Goal: Information Seeking & Learning: Compare options

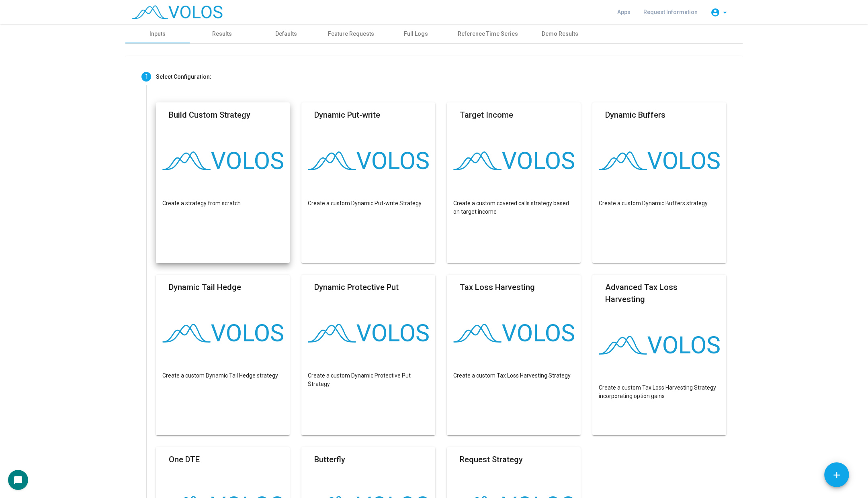
click at [232, 162] on img at bounding box center [222, 160] width 121 height 19
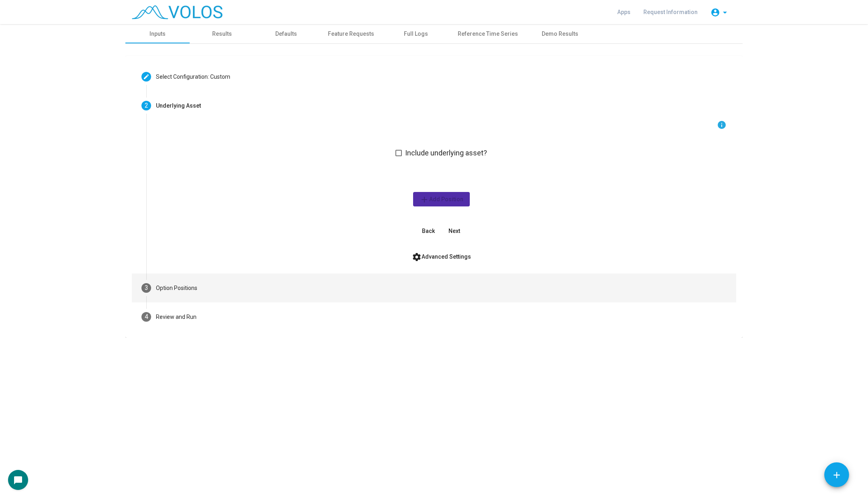
click at [230, 296] on mat-step-header "3 Option Positions" at bounding box center [434, 288] width 604 height 29
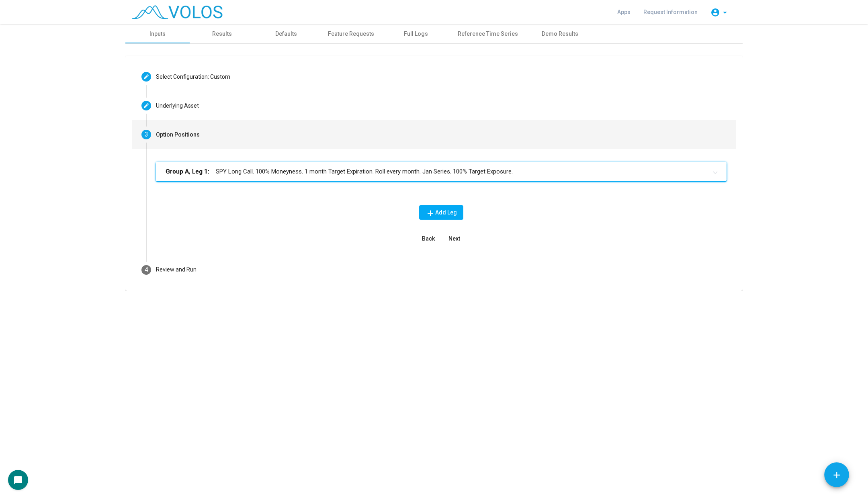
click at [261, 172] on mat-panel-title "Group A, Leg 1: SPY Long Call. 100% Moneyness. 1 month Target Expiration. Roll …" at bounding box center [435, 171] width 541 height 9
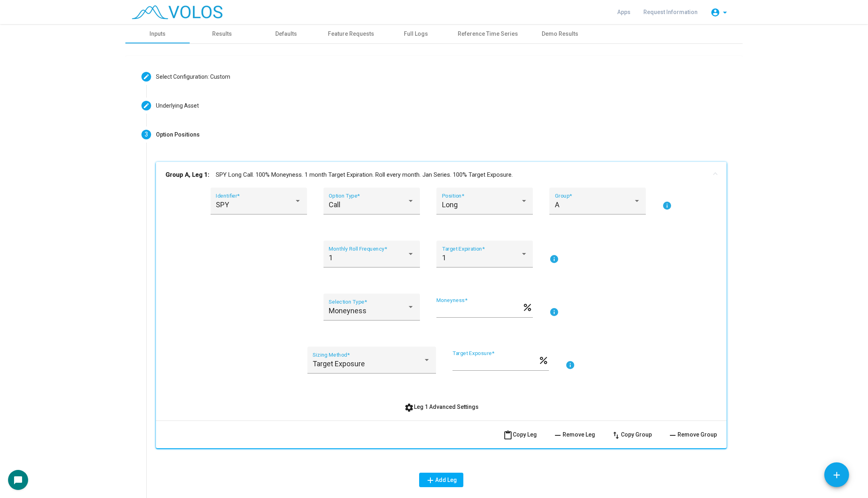
click at [515, 431] on span "content_paste Copy Leg" at bounding box center [520, 434] width 34 height 6
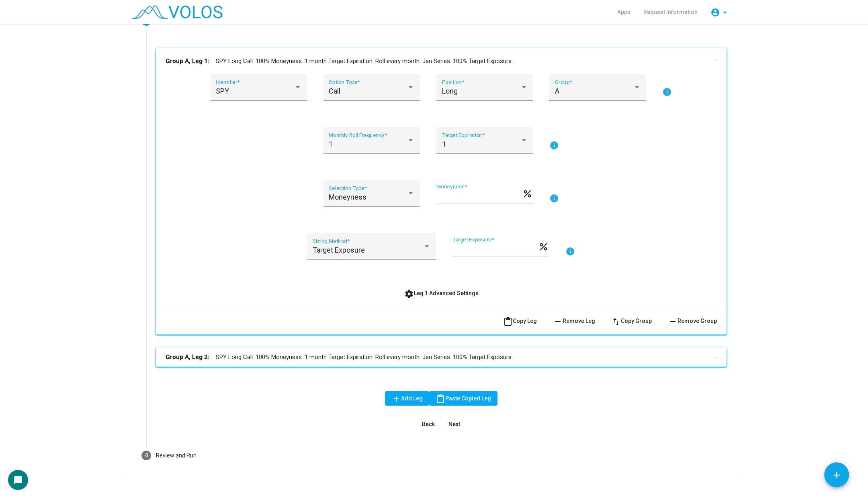
scroll to position [124, 0]
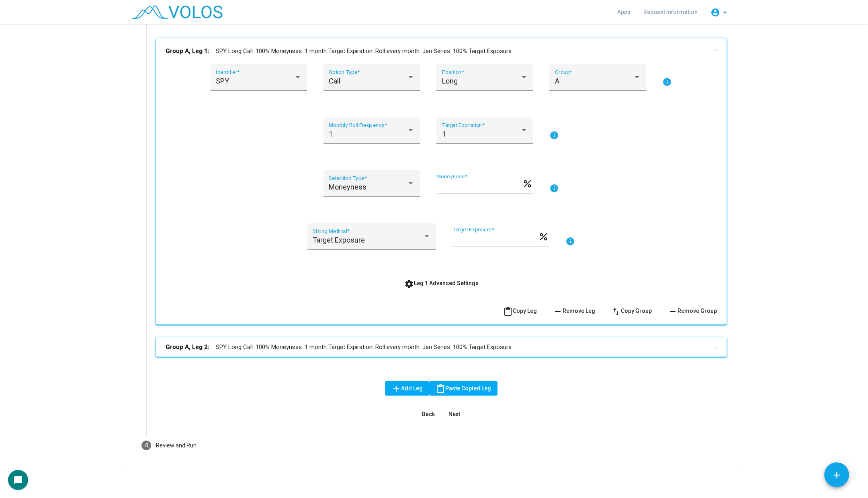
click at [546, 345] on mat-panel-title "Group A, Leg 2: SPY Long Call. 100% Moneyness. 1 month Target Expiration. Roll …" at bounding box center [435, 347] width 541 height 9
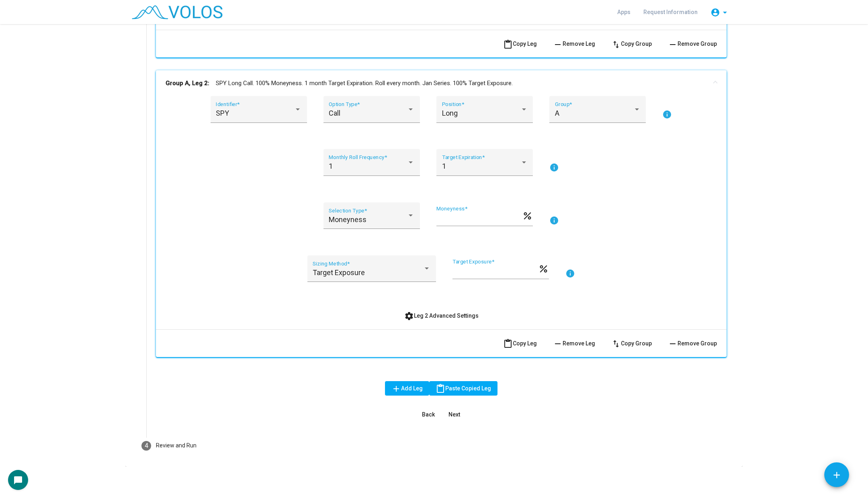
click at [590, 344] on span "remove Remove Leg" at bounding box center [574, 343] width 42 height 6
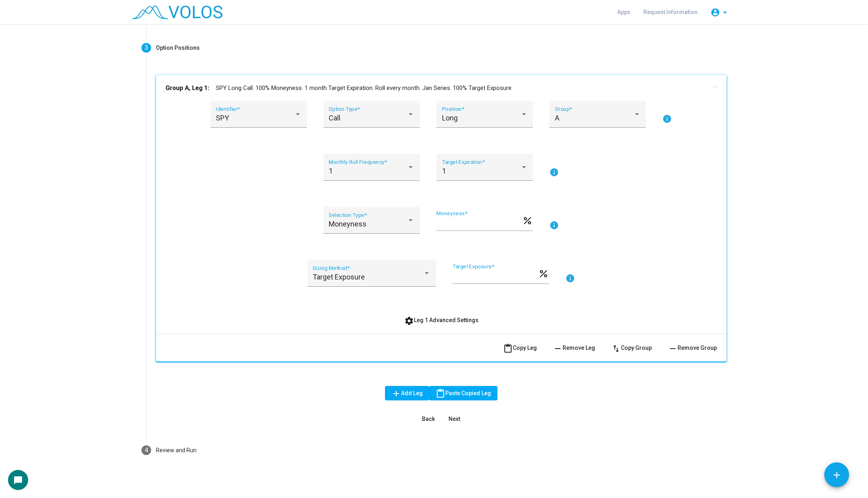
scroll to position [92, 0]
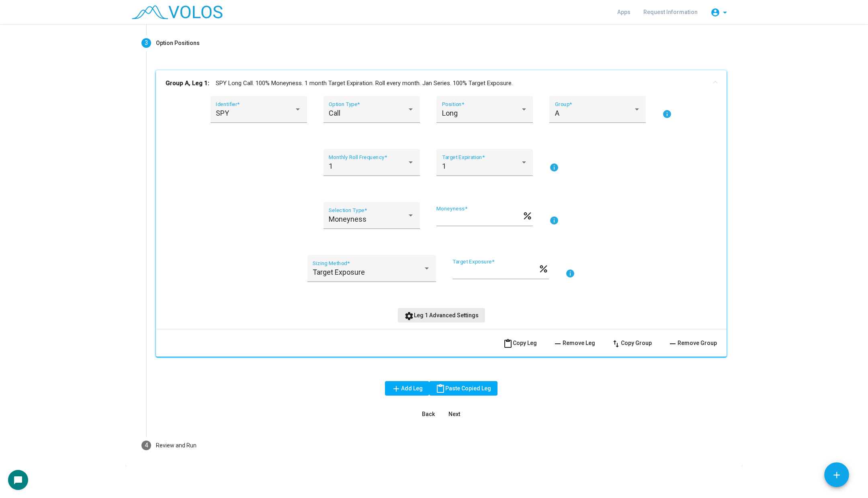
click at [471, 312] on span "settings Leg 1 Advanced Settings" at bounding box center [441, 315] width 74 height 6
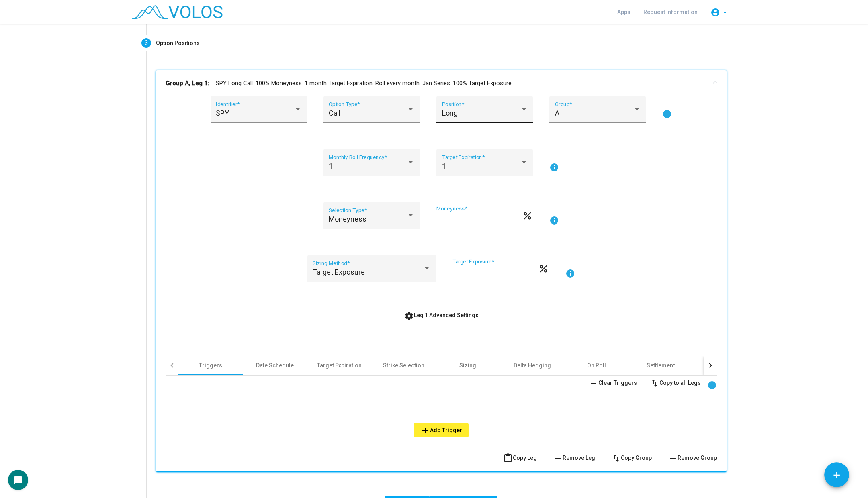
click at [458, 114] on div "Long" at bounding box center [481, 113] width 78 height 8
click at [458, 113] on span "Long" at bounding box center [484, 113] width 86 height 22
click at [277, 365] on div "Date Schedule" at bounding box center [275, 366] width 38 height 8
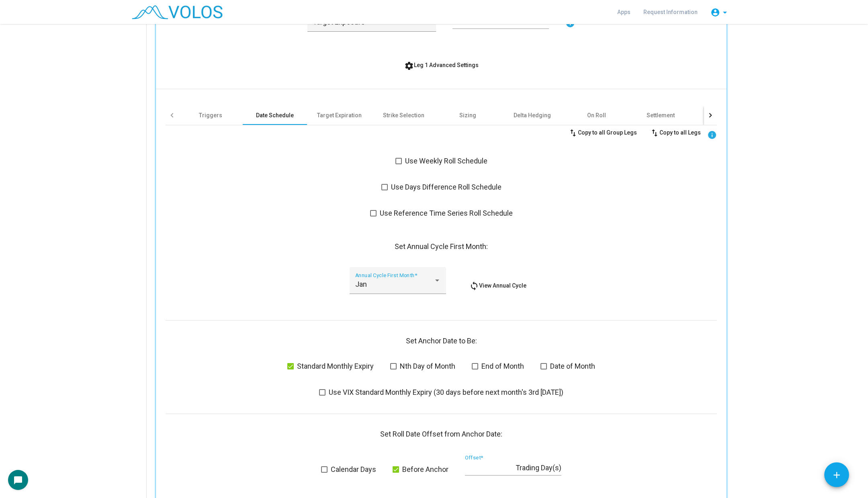
scroll to position [349, 0]
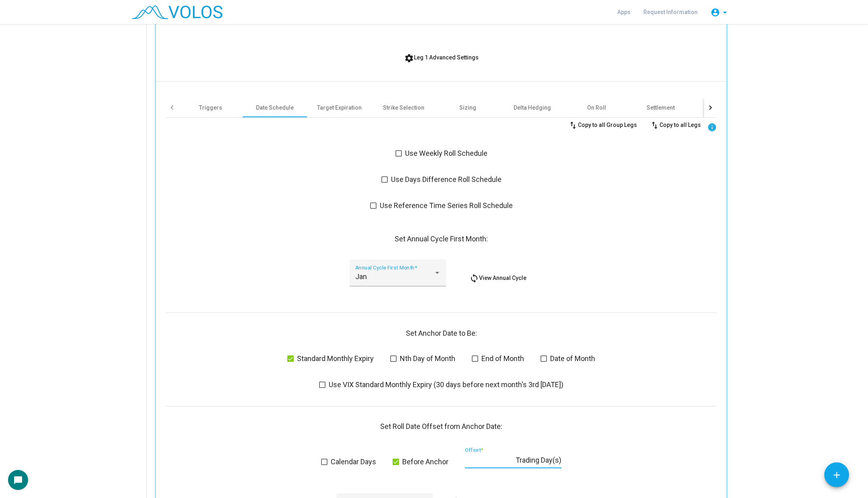
click at [474, 456] on input "*" at bounding box center [490, 460] width 51 height 8
type input "*"
click at [658, 276] on div "Jan Annual Cycle First Month * loop View Annual Cycle" at bounding box center [440, 277] width 551 height 37
click at [470, 62] on button "settings Leg 1 Advanced Settings" at bounding box center [441, 57] width 87 height 14
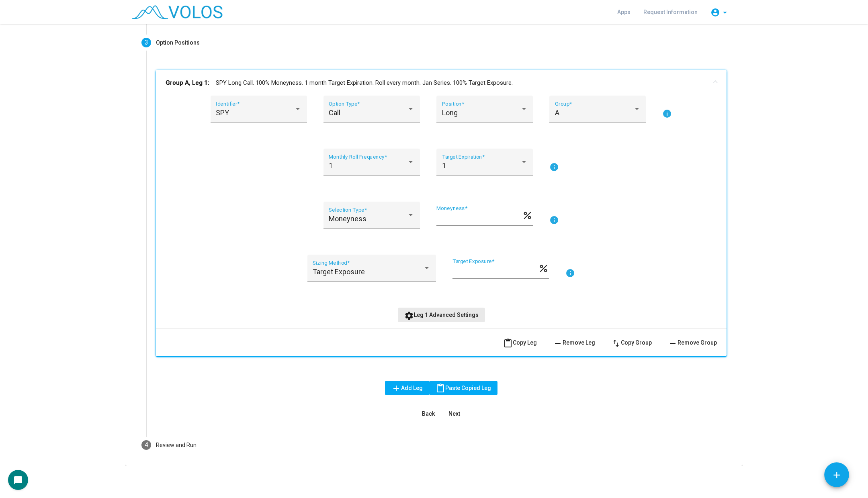
scroll to position [92, 0]
click at [523, 344] on span "content_paste Copy Leg" at bounding box center [520, 343] width 34 height 6
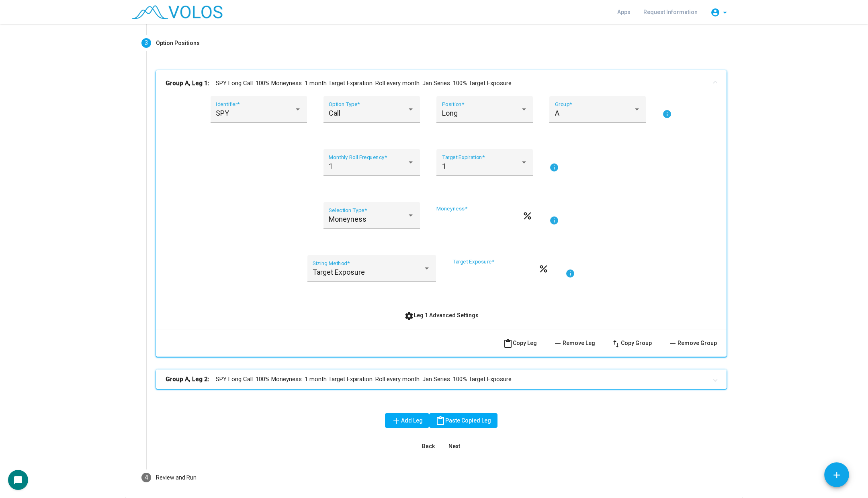
click at [444, 378] on mat-panel-title "Group A, Leg 2: SPY Long Call. 100% Moneyness. 1 month Target Expiration. Roll …" at bounding box center [435, 379] width 541 height 9
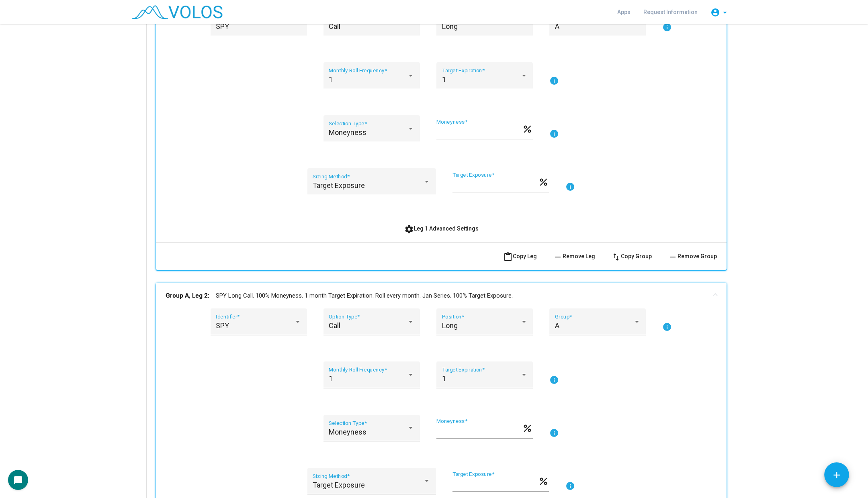
scroll to position [197, 0]
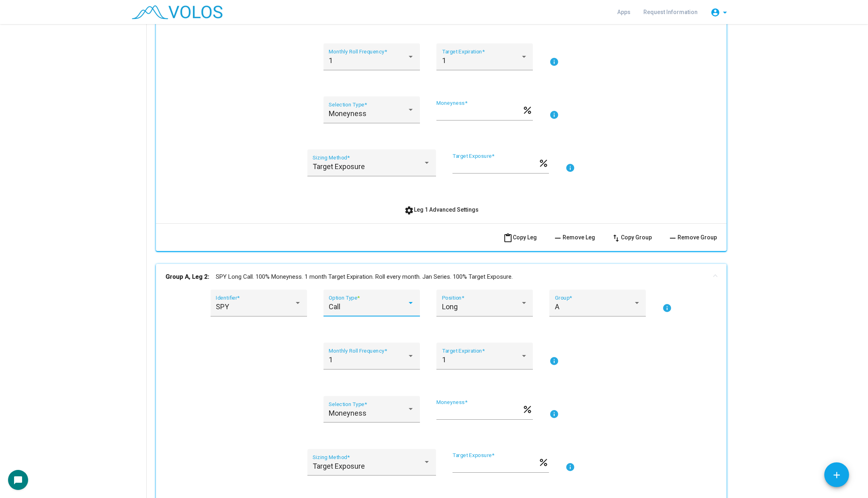
click at [382, 303] on div "Call" at bounding box center [368, 307] width 78 height 8
click at [371, 328] on span "Put" at bounding box center [372, 328] width 86 height 22
click at [464, 295] on div "Long Position *" at bounding box center [485, 305] width 86 height 21
click at [461, 330] on span "Short" at bounding box center [484, 328] width 86 height 22
click at [438, 112] on input "***" at bounding box center [479, 113] width 86 height 8
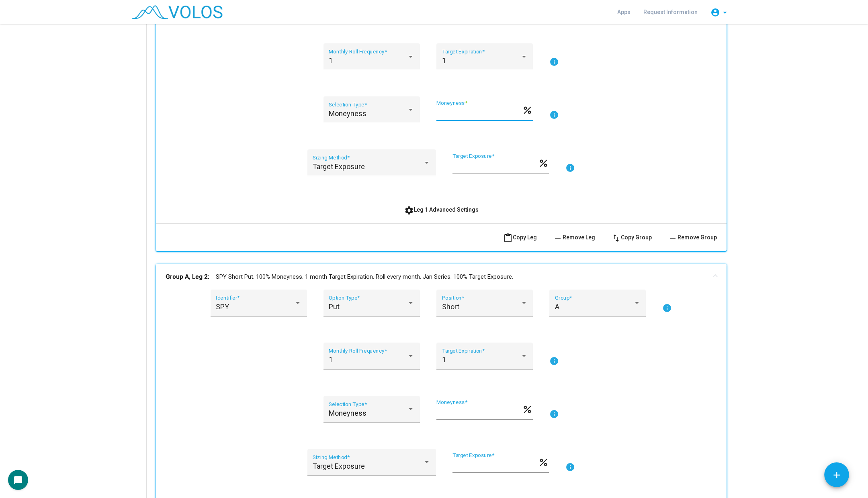
type input "***"
click at [457, 167] on input "***" at bounding box center [495, 166] width 86 height 8
type input "***"
click at [654, 94] on div "SPY Identifier * Call Option Type * Long Position * A Group * info 1 Monthly Ro…" at bounding box center [440, 103] width 551 height 227
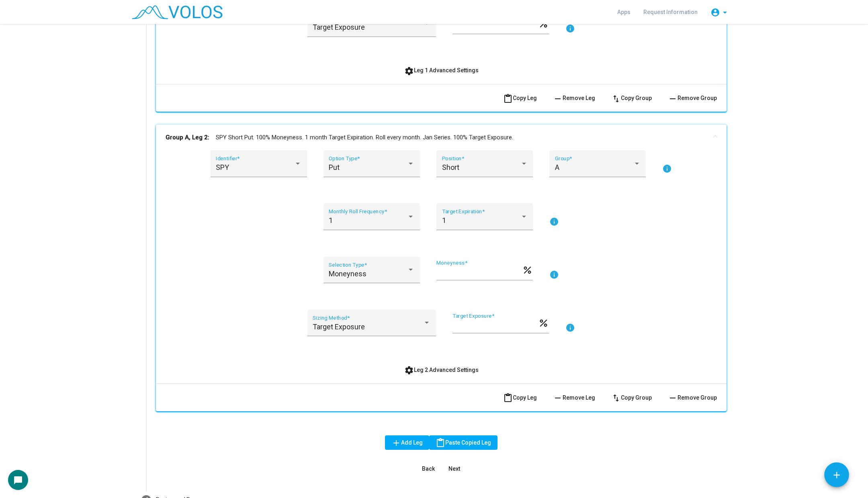
scroll to position [391, 0]
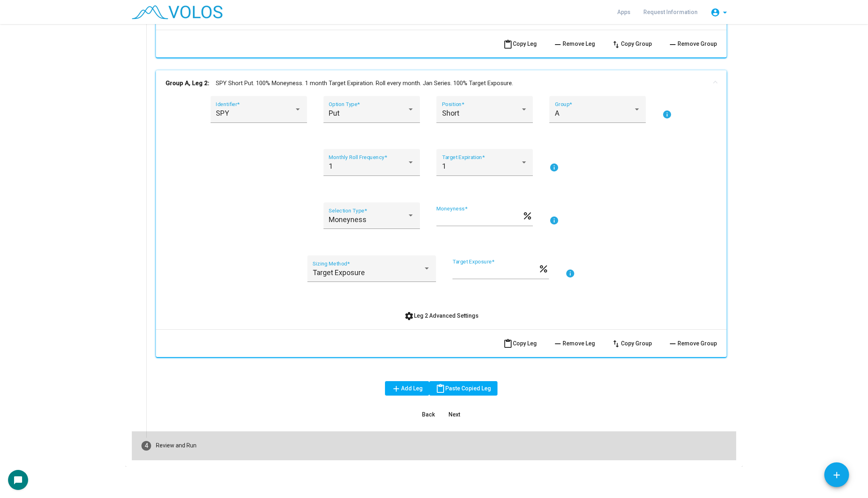
click at [170, 445] on div "Review and Run" at bounding box center [176, 445] width 41 height 8
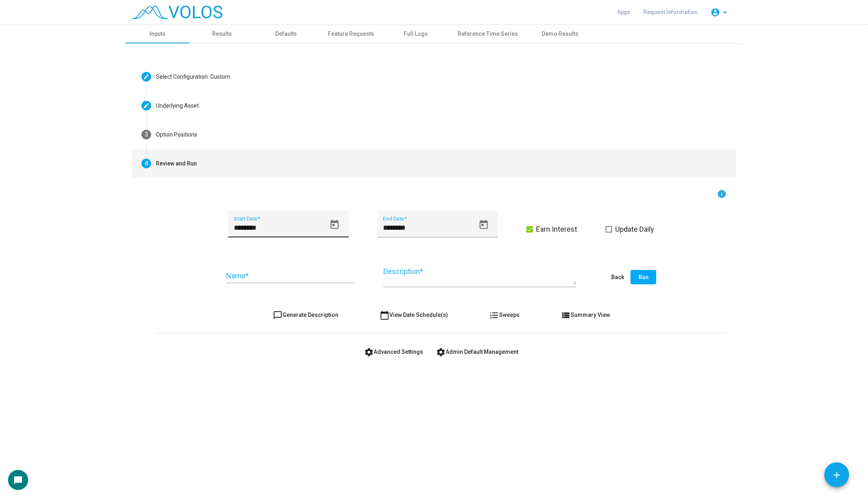
click at [332, 229] on icon "Open calendar" at bounding box center [334, 224] width 11 height 11
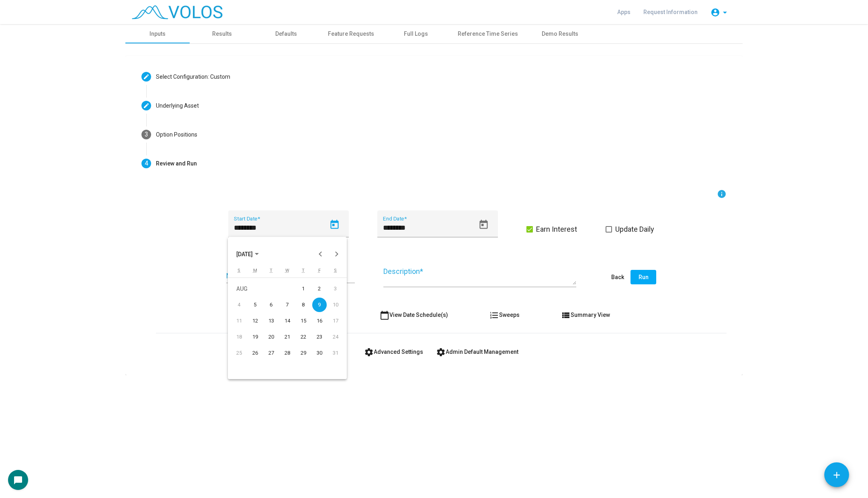
click at [246, 255] on span "[DATE]" at bounding box center [244, 254] width 16 height 6
click at [250, 277] on div "2005" at bounding box center [244, 279] width 25 height 14
click at [241, 285] on td "2005" at bounding box center [287, 279] width 112 height 16
click at [241, 293] on div "JAN" at bounding box center [244, 295] width 25 height 14
click at [300, 338] on div "20" at bounding box center [303, 337] width 14 height 14
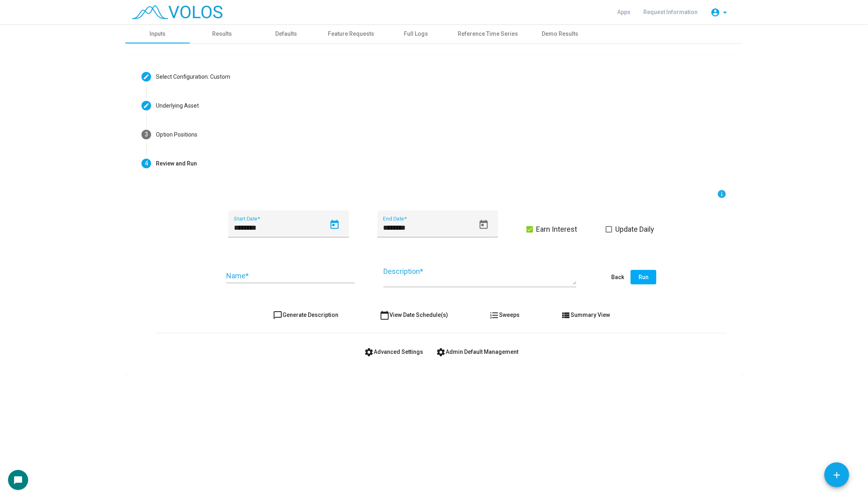
type input "*********"
click at [295, 317] on span "chat_bubble_outline Generate Description" at bounding box center [305, 315] width 65 height 6
type textarea "**********"
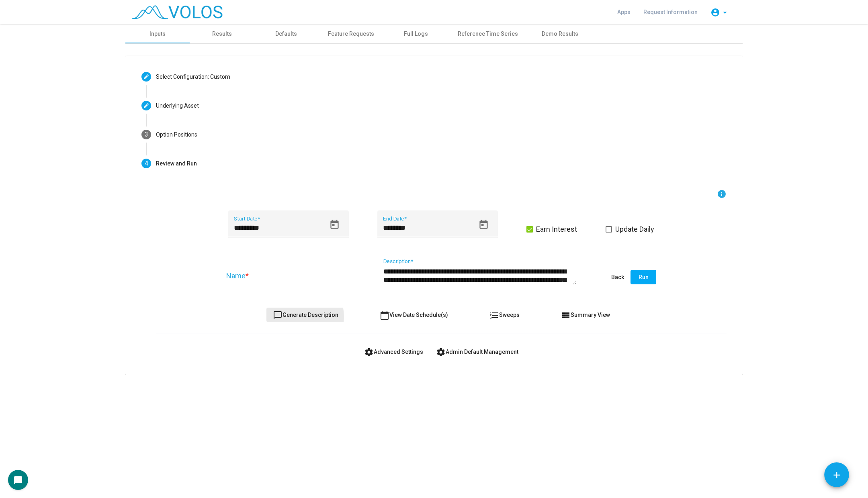
click at [295, 317] on span "chat_bubble_outline Generate Description" at bounding box center [305, 315] width 65 height 6
click at [272, 274] on input "Name *" at bounding box center [290, 276] width 129 height 8
type input "**********"
click at [280, 319] on mat-icon "chat_bubble_outline" at bounding box center [278, 316] width 10 height 10
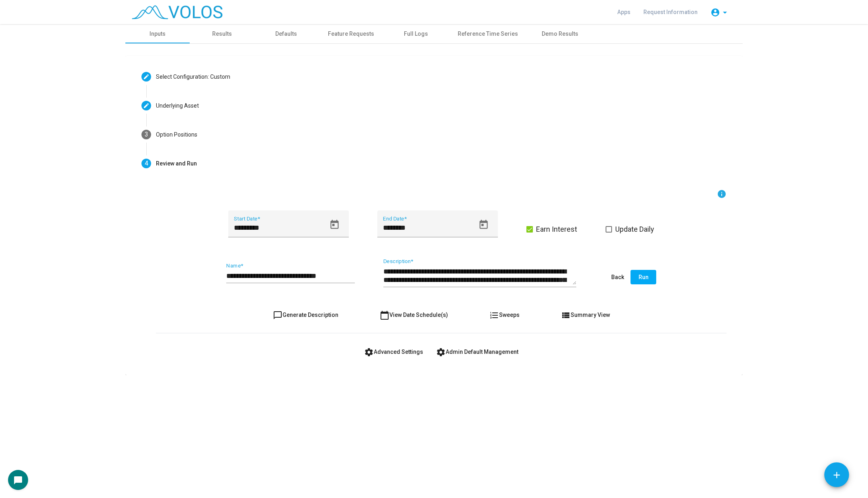
click at [642, 279] on span "Run" at bounding box center [643, 277] width 10 height 6
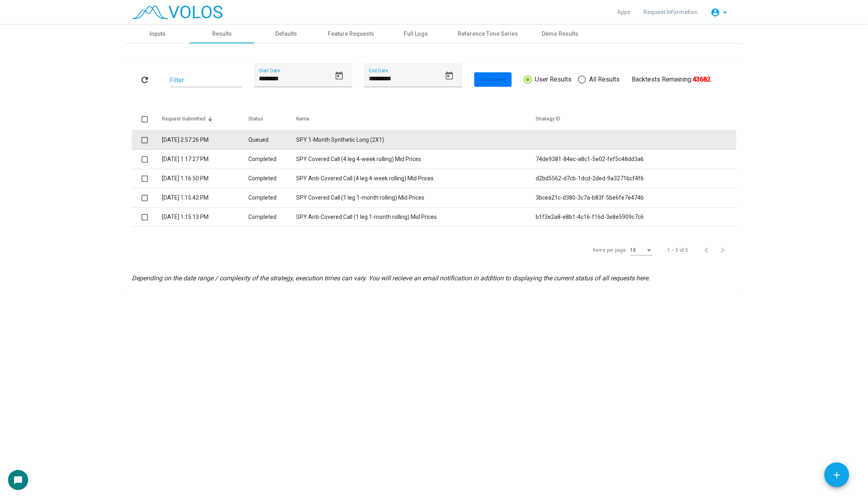
click at [362, 140] on td "SPY 1-Month Synthetic Long (2X1)" at bounding box center [415, 140] width 239 height 19
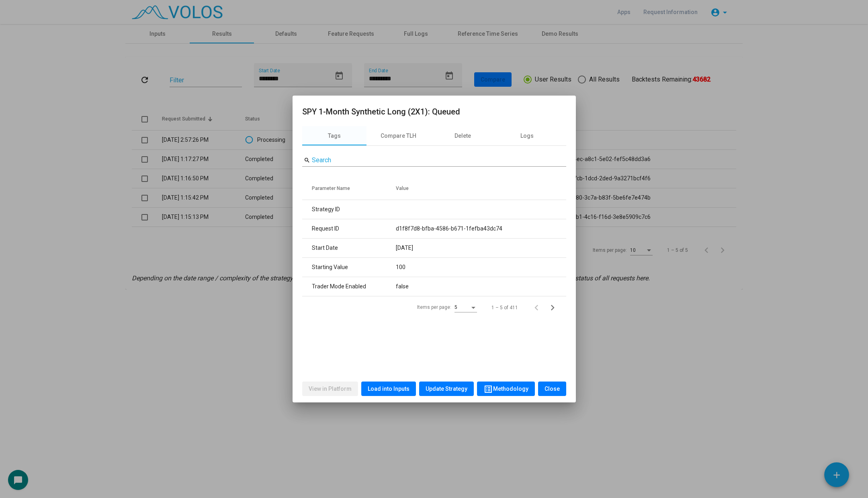
click at [392, 384] on button "Load into Inputs" at bounding box center [388, 389] width 55 height 14
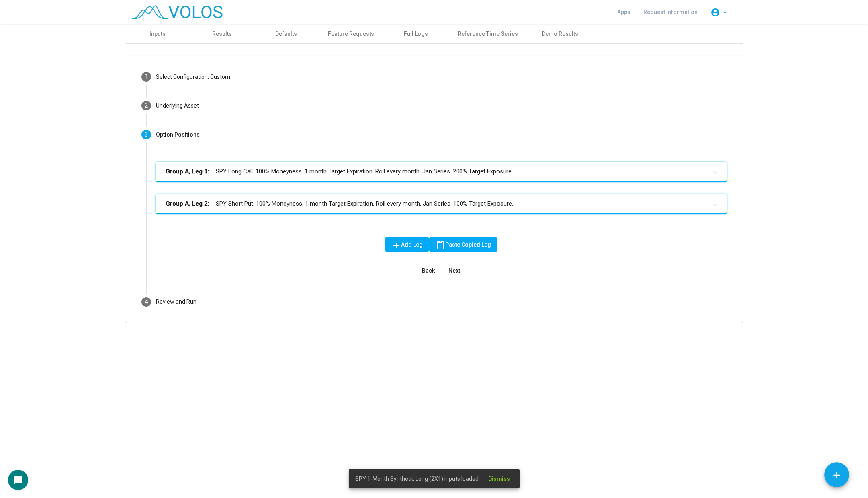
click at [349, 176] on mat-panel-title "Group A, Leg 1: SPY Long Call. 100% Moneyness. 1 month Target Expiration. Roll …" at bounding box center [435, 171] width 541 height 9
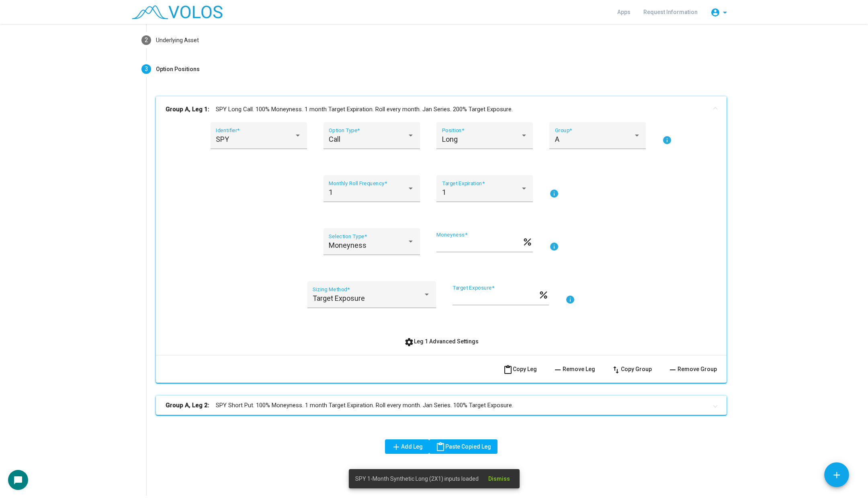
scroll to position [124, 0]
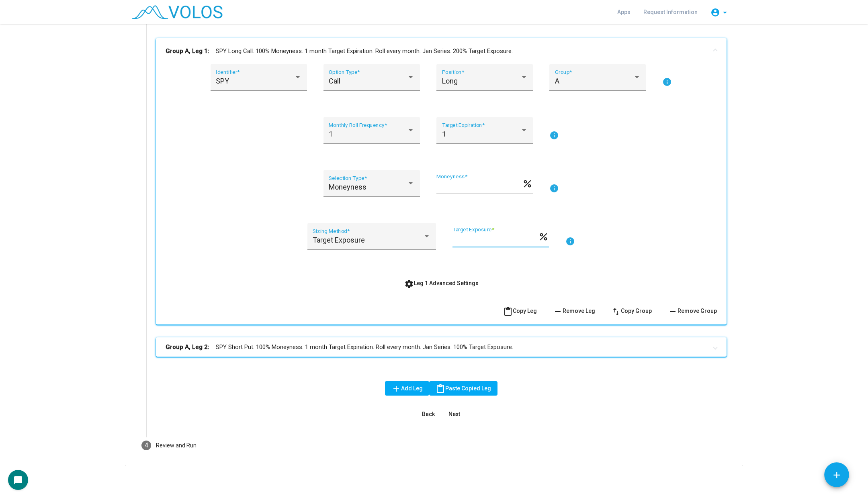
click at [473, 243] on div "*** Target Exposure *" at bounding box center [495, 237] width 86 height 20
type input "*"
type input "***"
click at [452, 47] on mat-panel-title "Group A, Leg 1: SPY Long Call. 100% Moneyness. 1 month Target Expiration. Roll …" at bounding box center [435, 51] width 541 height 9
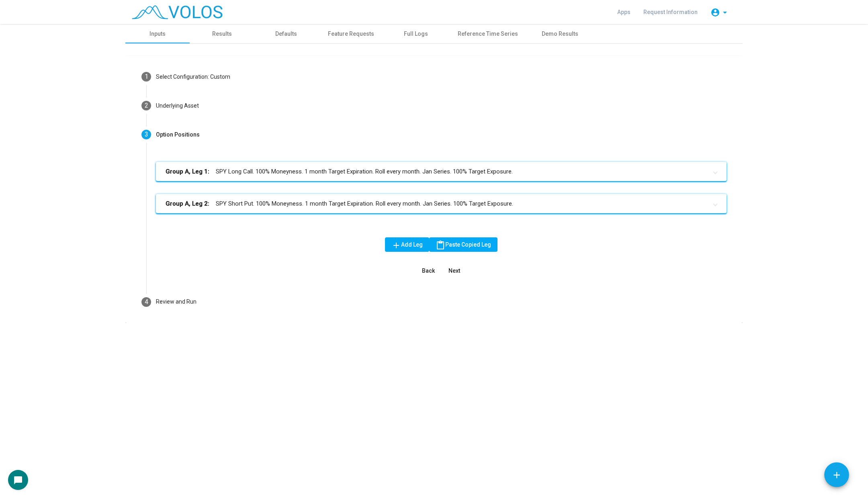
click at [462, 247] on span "content_paste Paste Copied Leg" at bounding box center [462, 244] width 55 height 6
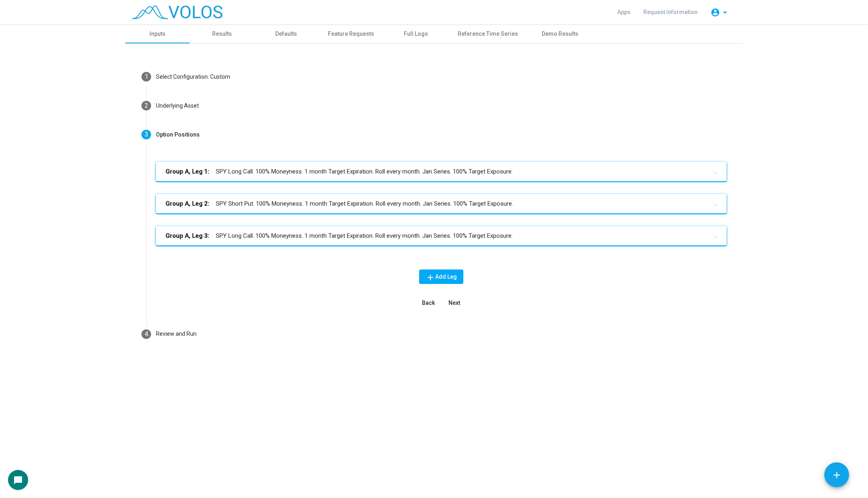
click at [322, 244] on mat-expansion-panel-header "Group A, Leg 3: SPY Long Call. 100% Moneyness. 1 month Target Expiration. Roll …" at bounding box center [441, 235] width 570 height 19
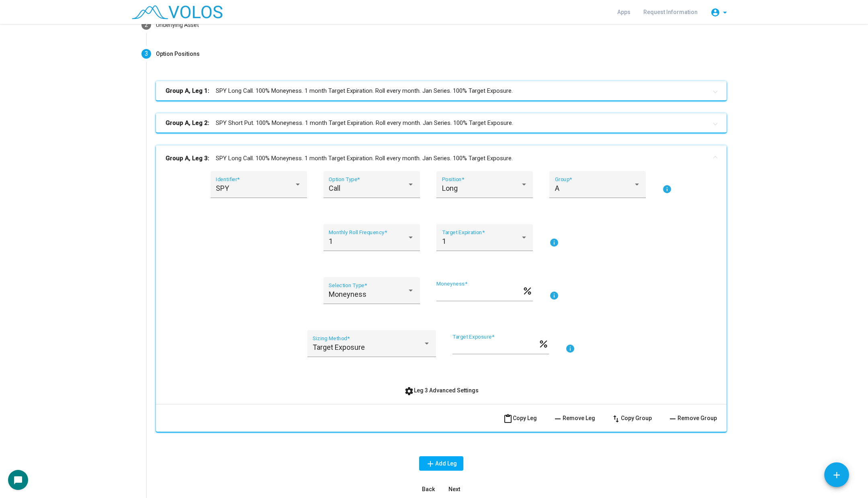
scroll to position [83, 0]
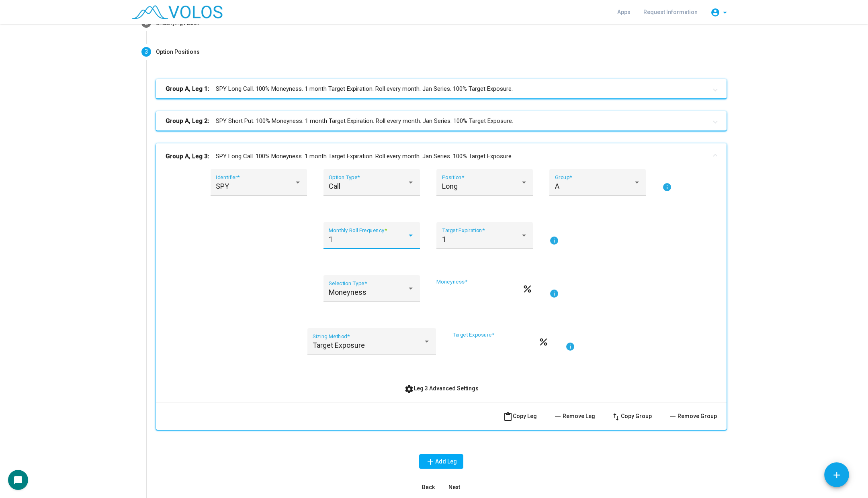
click at [409, 239] on div at bounding box center [410, 235] width 7 height 8
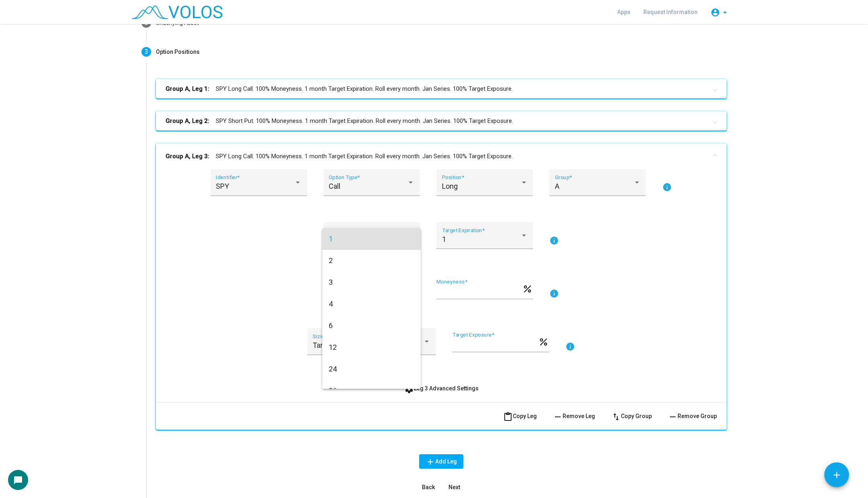
click at [409, 239] on span "1" at bounding box center [372, 239] width 86 height 22
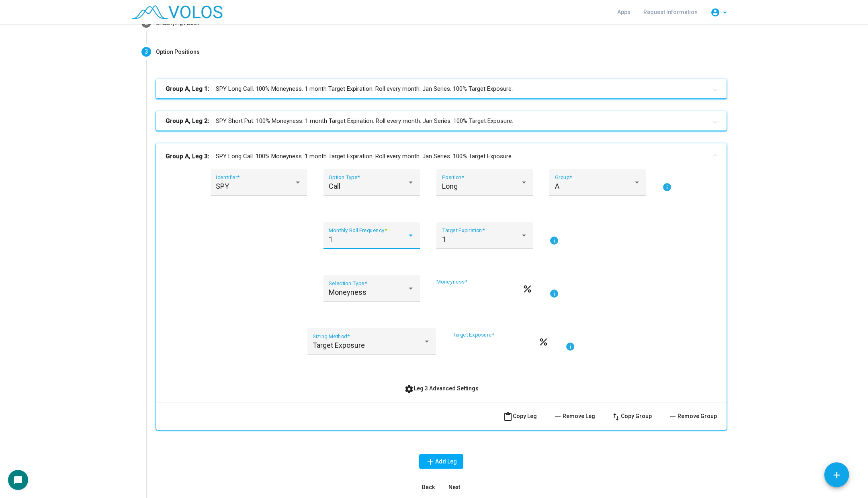
click at [435, 391] on span "settings Leg 3 Advanced Settings" at bounding box center [441, 388] width 74 height 6
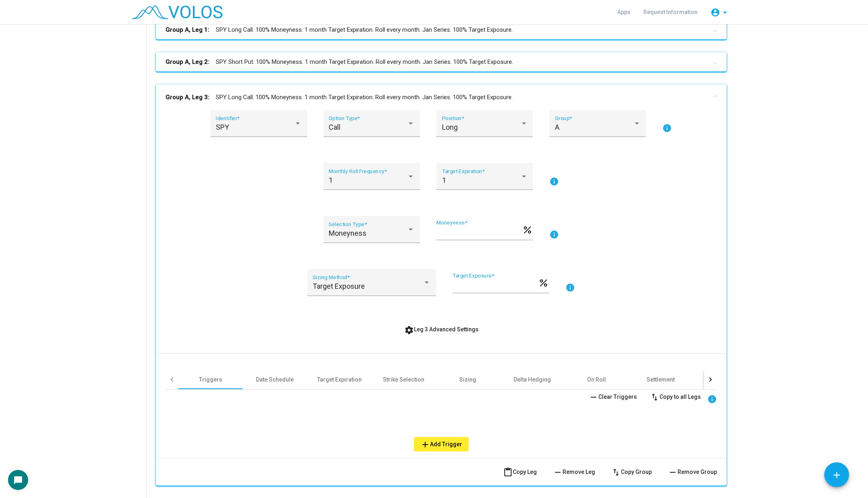
scroll to position [144, 0]
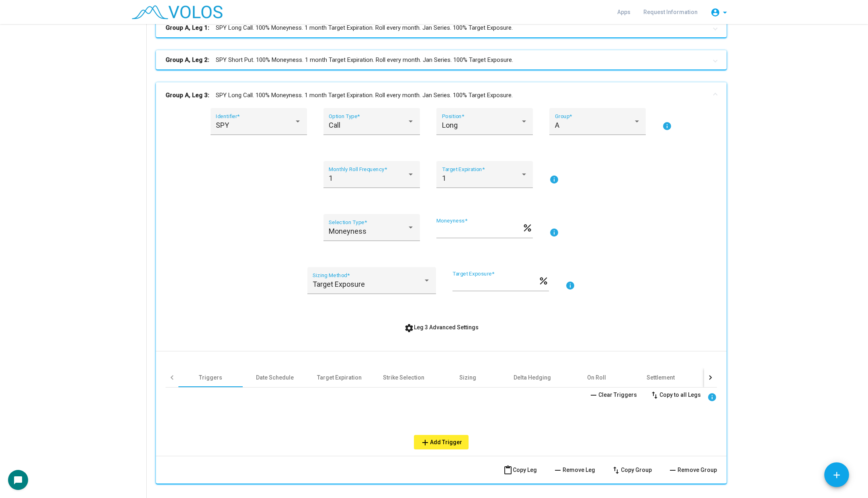
click at [273, 364] on div "Triggers Date Schedule Target Expiration Strike Selection Sizing Delta Hedging …" at bounding box center [440, 400] width 551 height 98
click at [275, 378] on div "Date Schedule" at bounding box center [275, 378] width 38 height 8
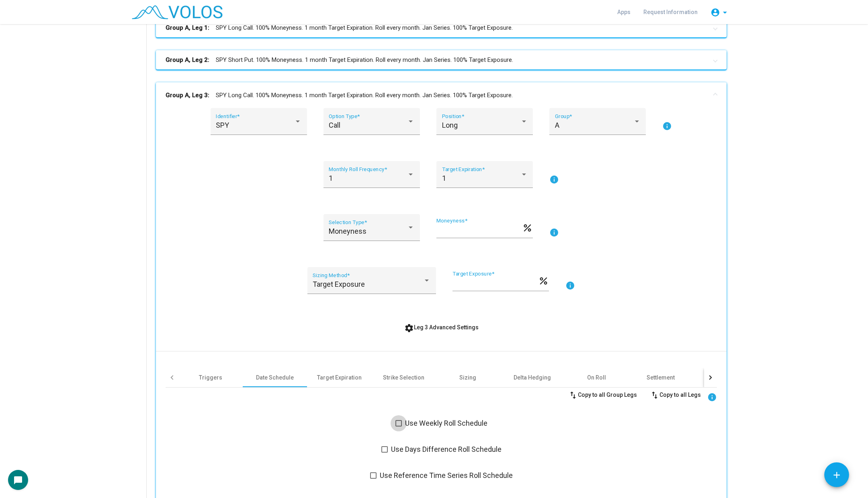
click at [403, 422] on label "Use Weekly Roll Schedule" at bounding box center [441, 424] width 92 height 10
drag, startPoint x: 476, startPoint y: 286, endPoint x: 411, endPoint y: 286, distance: 65.5
click at [411, 286] on div "Target Exposure Sizing Method * *** Target Exposure * percent info" at bounding box center [440, 285] width 551 height 37
type input "**"
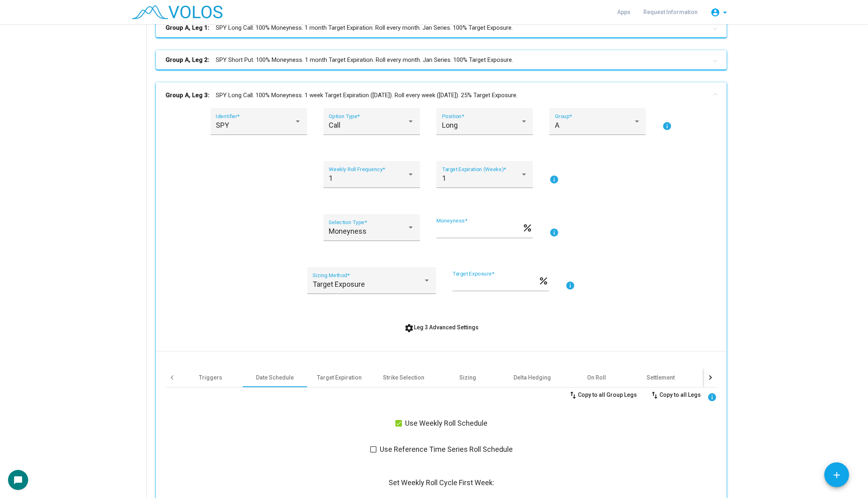
click at [290, 205] on div "SPY Identifier * Call Option Type * Long Position * A Group * info 1 Weekly Rol…" at bounding box center [440, 385] width 551 height 555
click at [368, 171] on div "1 Weekly Roll Frequency *" at bounding box center [372, 177] width 86 height 21
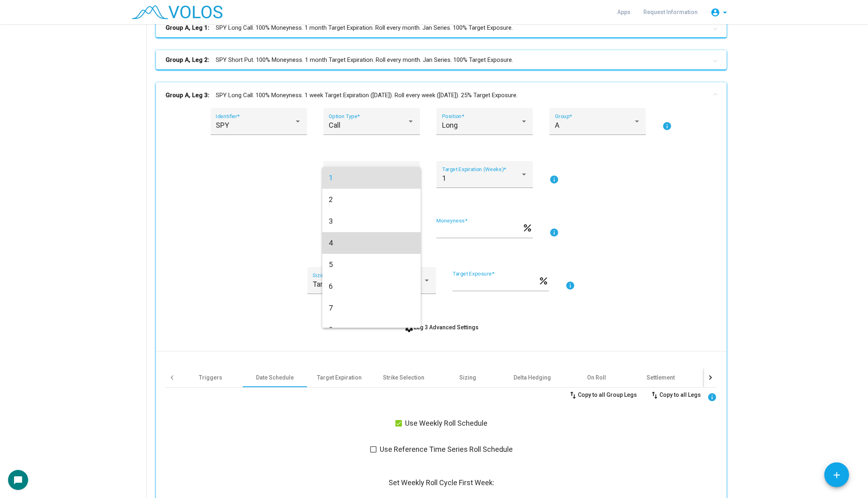
click at [365, 237] on span "4" at bounding box center [372, 243] width 86 height 22
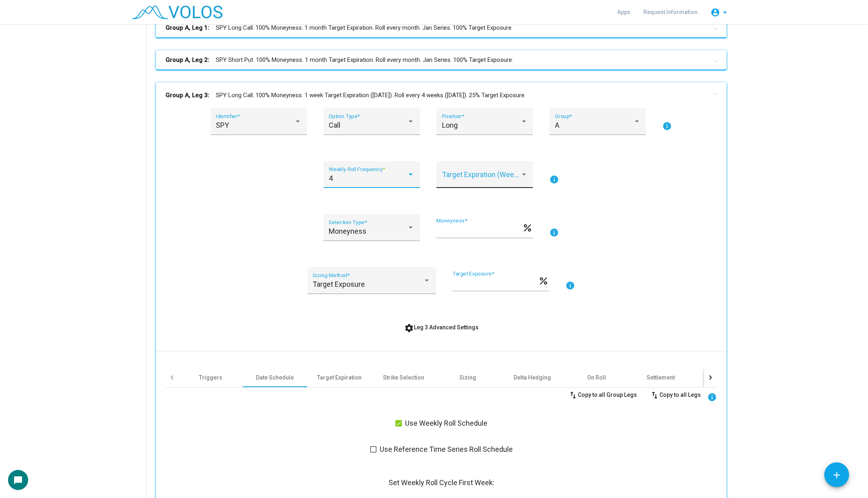
click at [484, 163] on div "Target Expiration (Weeks) *" at bounding box center [484, 174] width 96 height 27
click at [481, 202] on span "4" at bounding box center [484, 200] width 86 height 22
click at [646, 212] on div "SPY Identifier * Call Option Type * Long Position * A Group * info 4 Weekly Rol…" at bounding box center [440, 385] width 551 height 555
click at [452, 97] on mat-panel-title "Group A, Leg 3: SPY Long Call. 100% Moneyness. 4 week Target Expiration ([DATE]…" at bounding box center [435, 95] width 541 height 9
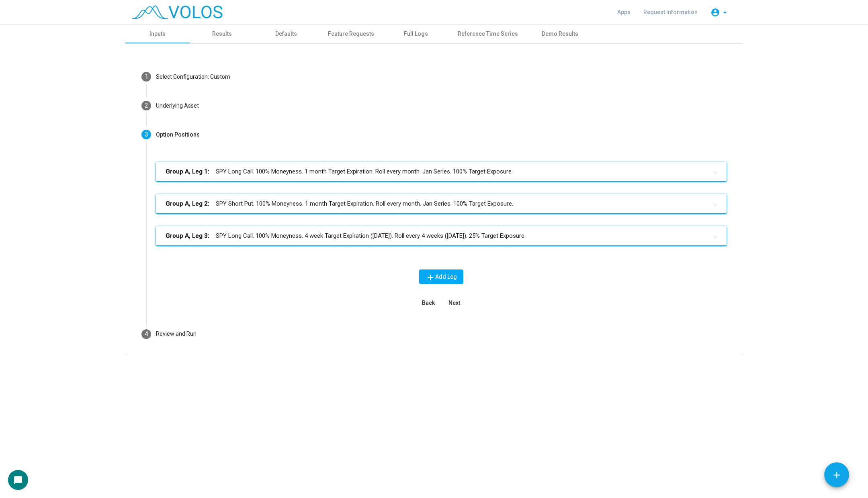
click at [404, 243] on mat-expansion-panel-header "Group A, Leg 3: SPY Long Call. 100% Moneyness. 4 week Target Expiration ([DATE]…" at bounding box center [441, 235] width 570 height 19
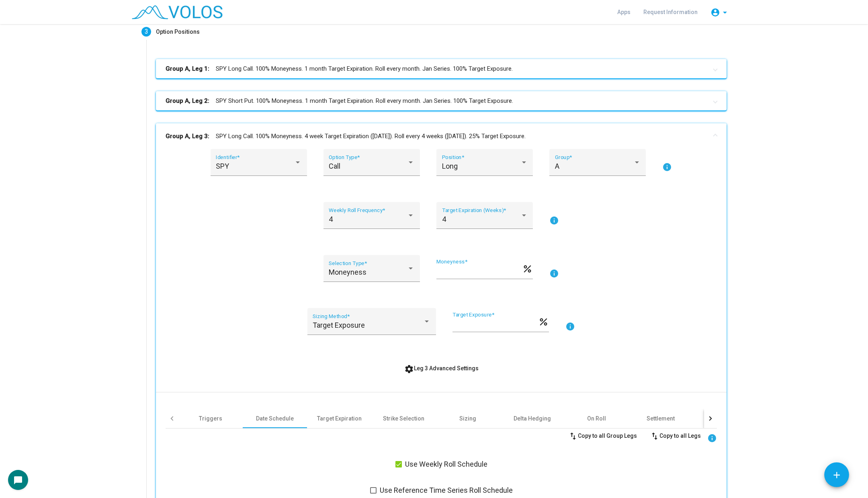
scroll to position [203, 0]
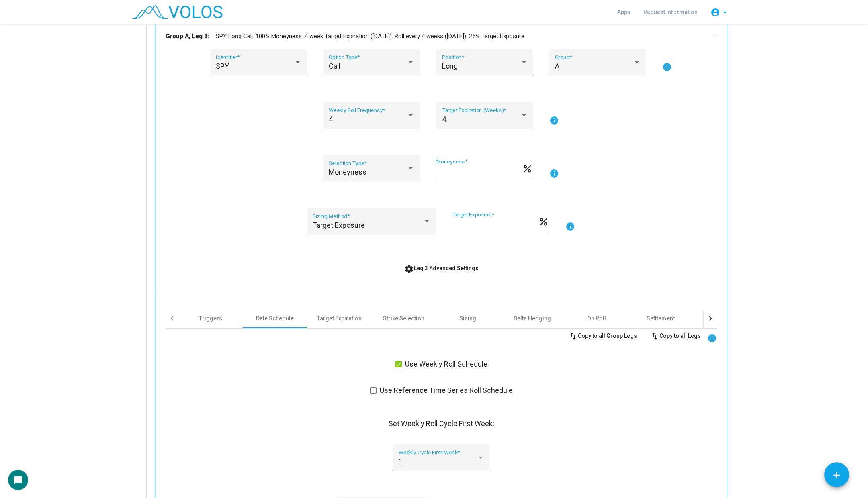
click at [443, 268] on span "settings Leg 3 Advanced Settings" at bounding box center [441, 268] width 74 height 6
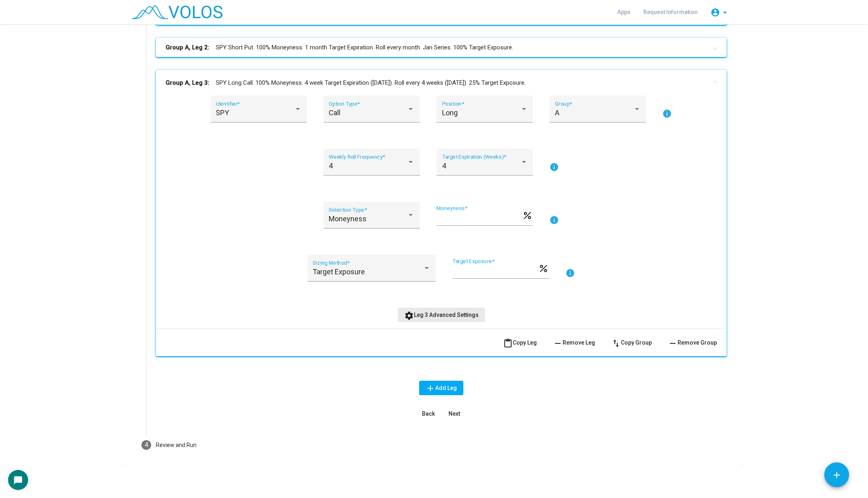
scroll to position [156, 0]
click at [512, 345] on mat-icon "content_paste" at bounding box center [508, 344] width 10 height 10
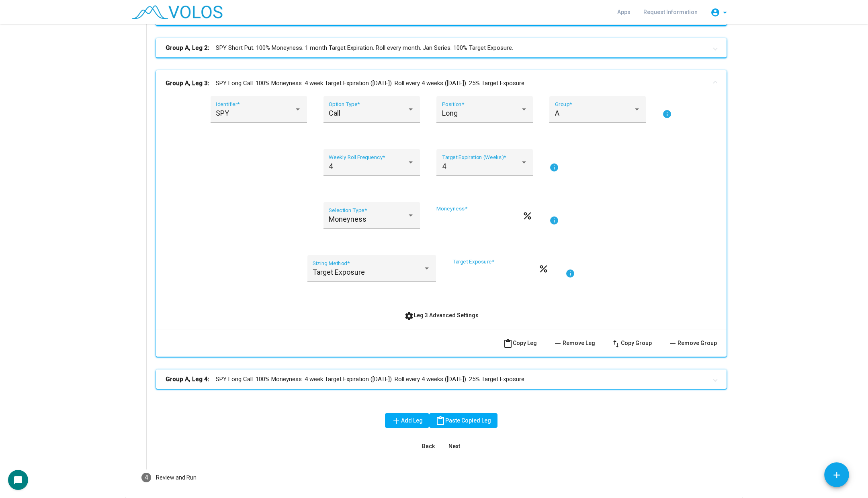
click at [320, 389] on div "Group A, Leg 1: SPY Long Call. 100% Moneyness. 1 month Target Expiration. Roll …" at bounding box center [441, 204] width 570 height 396
click at [323, 378] on mat-panel-title "Group A, Leg 4: SPY Long Call. 100% Moneyness. 4 week Target Expiration ([DATE]…" at bounding box center [435, 379] width 541 height 9
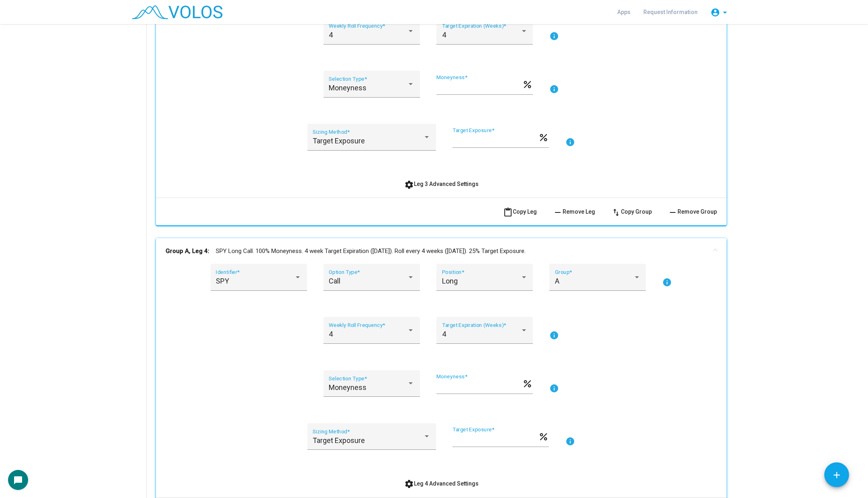
scroll to position [391, 0]
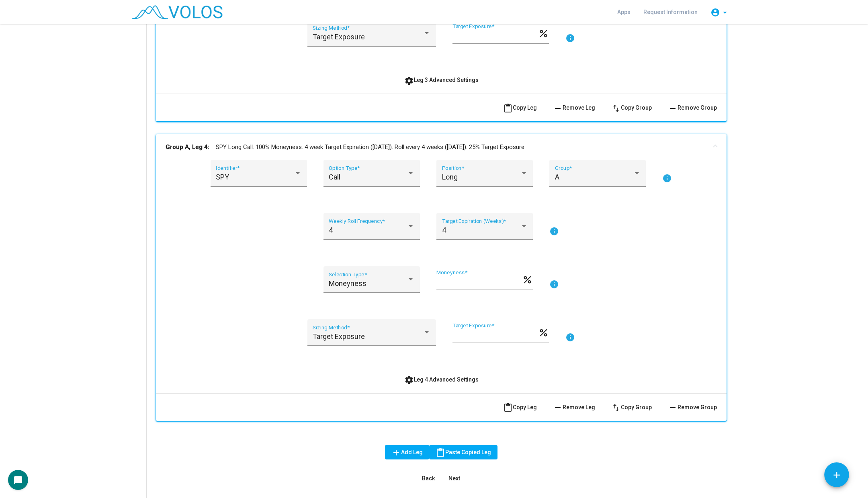
click at [412, 370] on div "SPY Identifier * Call Option Type * Long Position * A Group * info 4 Weekly Rol…" at bounding box center [440, 273] width 551 height 227
click at [417, 380] on span "settings Leg 4 Advanced Settings" at bounding box center [441, 379] width 74 height 6
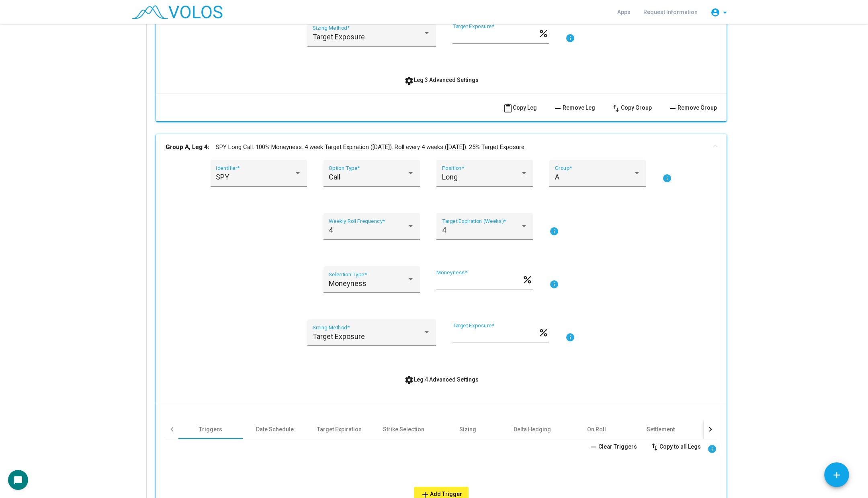
scroll to position [570, 0]
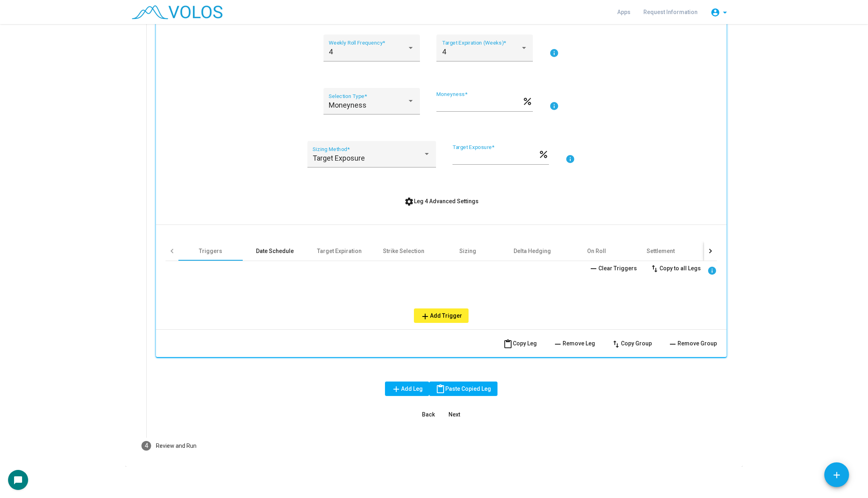
click at [276, 255] on div "Date Schedule" at bounding box center [275, 250] width 64 height 19
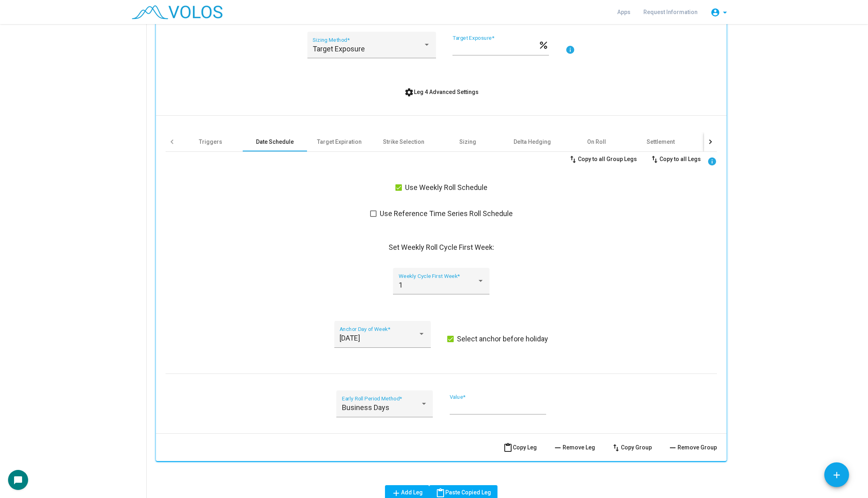
scroll to position [762, 0]
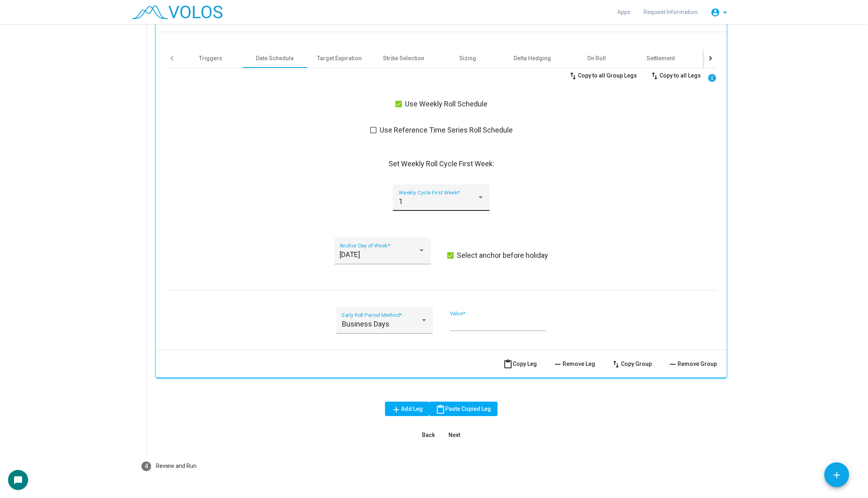
click at [443, 198] on div "1" at bounding box center [437, 202] width 78 height 8
click at [443, 221] on span "2" at bounding box center [441, 223] width 86 height 22
click at [578, 192] on div "2 Weekly Cycle First Week *" at bounding box center [440, 202] width 551 height 37
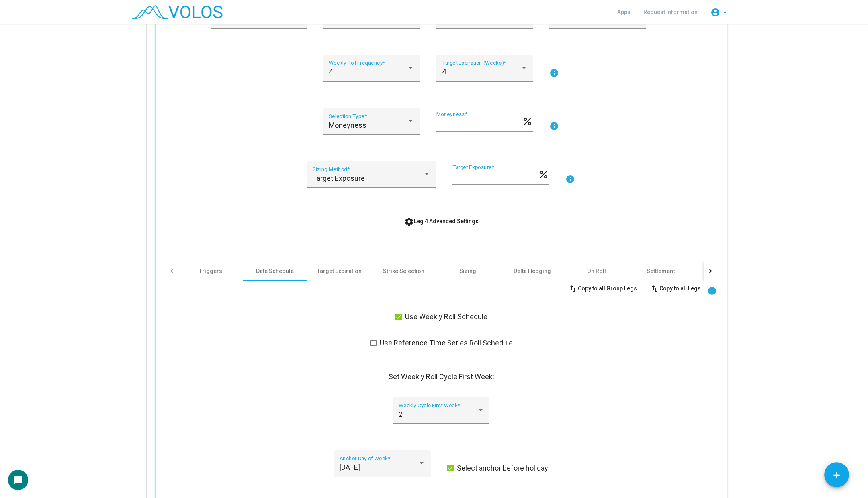
click at [432, 226] on button "settings Leg 4 Advanced Settings" at bounding box center [441, 221] width 87 height 14
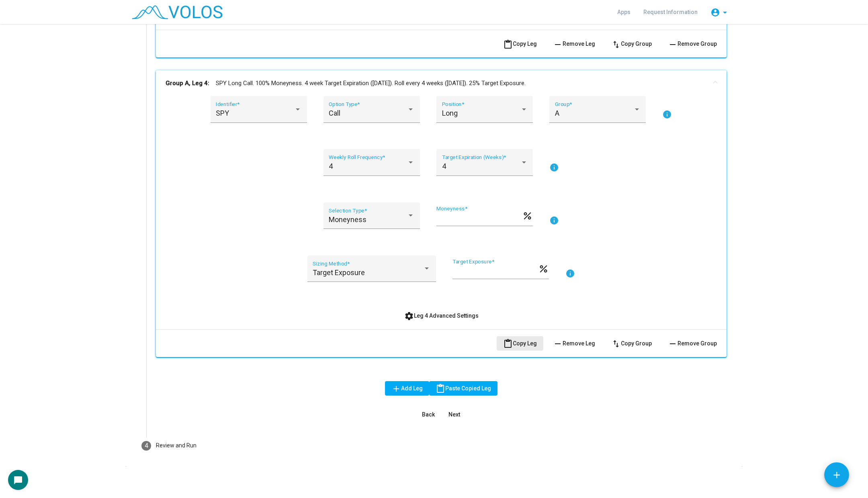
click at [512, 344] on mat-icon "content_paste" at bounding box center [508, 344] width 10 height 10
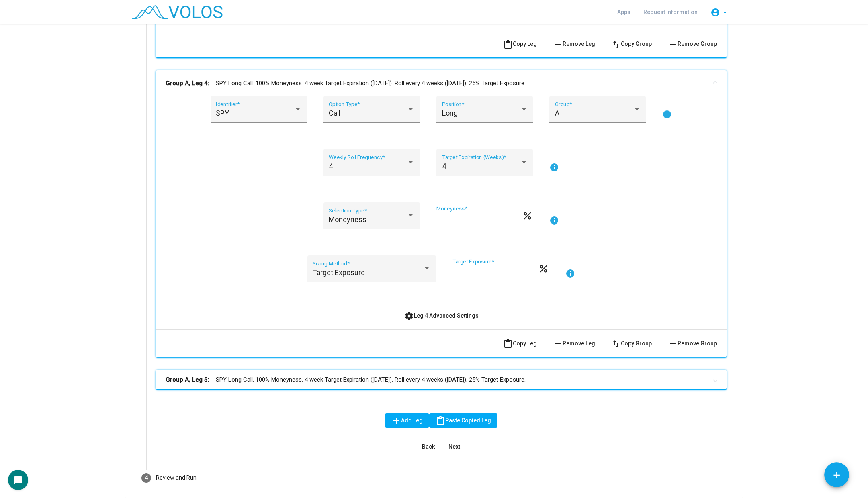
click at [417, 386] on mat-expansion-panel-header "Group A, Leg 5: SPY Long Call. 100% Moneyness. 4 week Target Expiration ([DATE]…" at bounding box center [441, 379] width 570 height 19
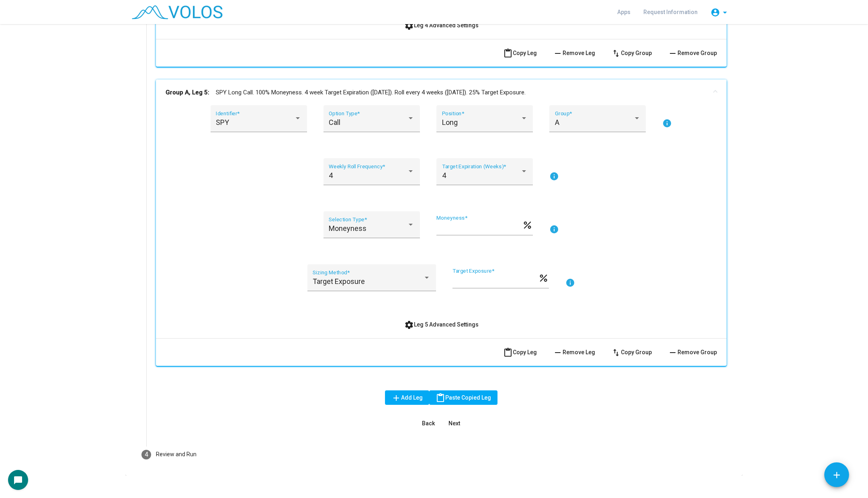
scroll to position [754, 0]
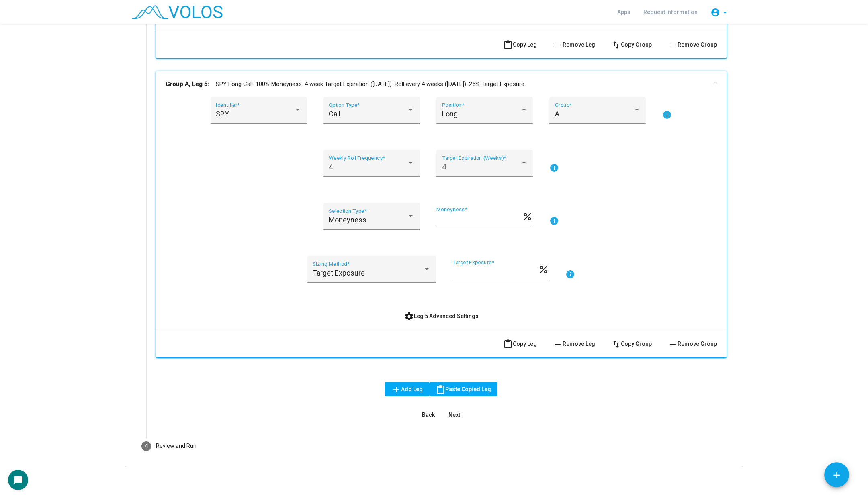
click at [422, 311] on button "settings Leg 5 Advanced Settings" at bounding box center [441, 316] width 87 height 14
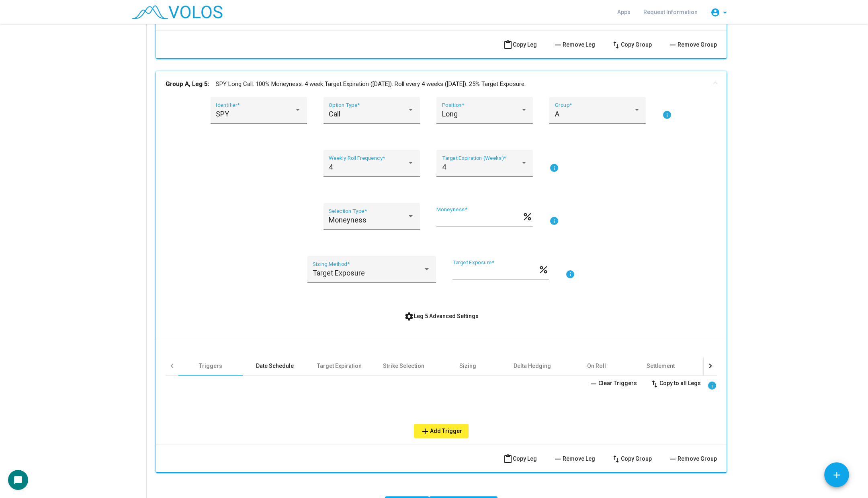
click at [278, 358] on div "Date Schedule" at bounding box center [275, 365] width 64 height 19
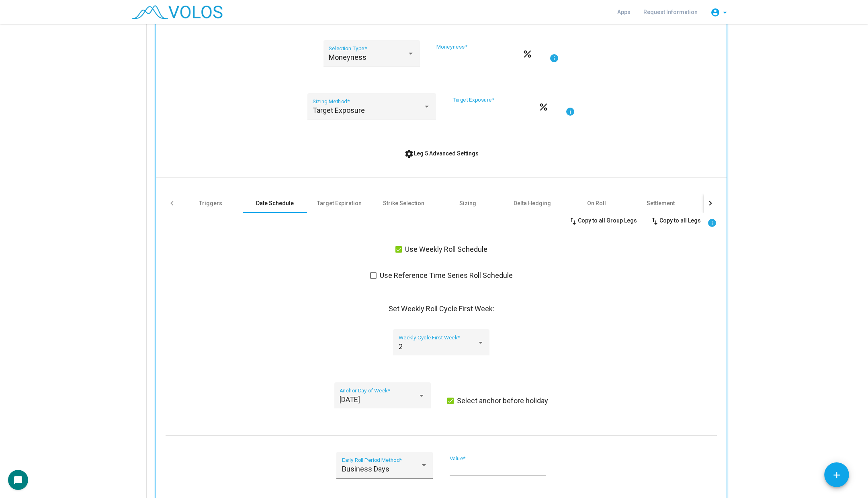
scroll to position [948, 0]
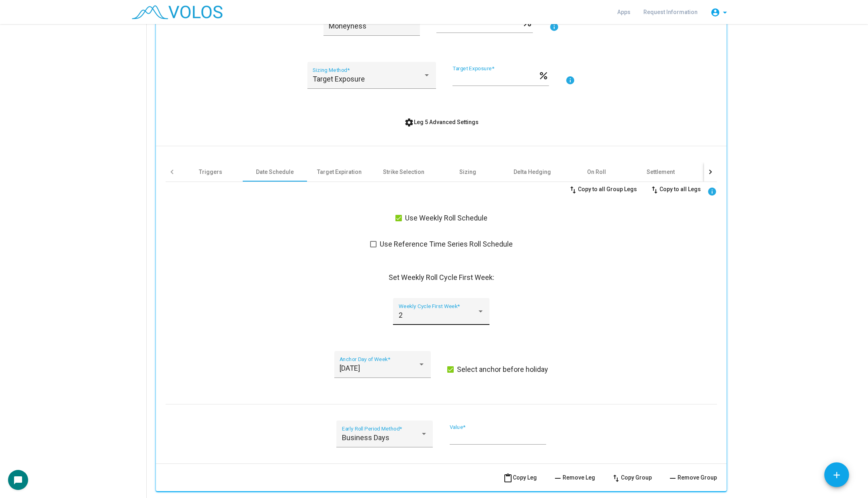
click at [415, 305] on div "2 Weekly Cycle First Week *" at bounding box center [441, 314] width 86 height 21
click at [413, 328] on span "3" at bounding box center [441, 336] width 86 height 22
click at [457, 119] on span "settings Leg 5 Advanced Settings" at bounding box center [441, 122] width 74 height 6
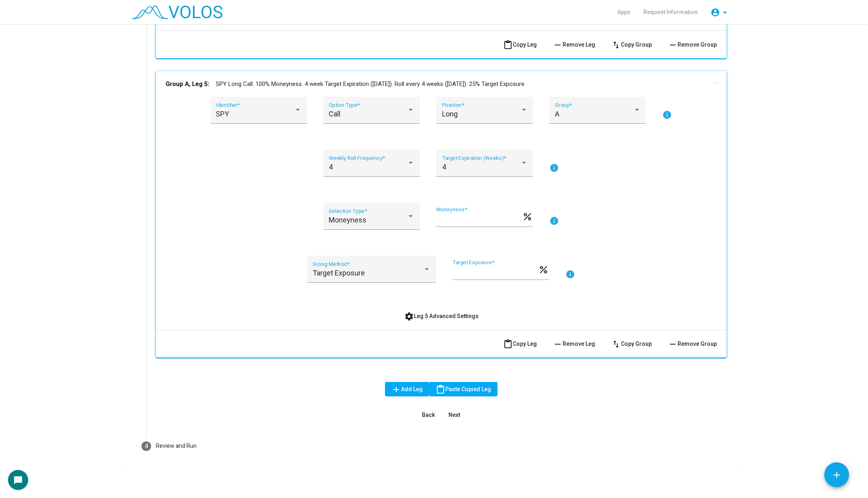
click at [520, 341] on span "content_paste Copy Leg" at bounding box center [520, 344] width 34 height 6
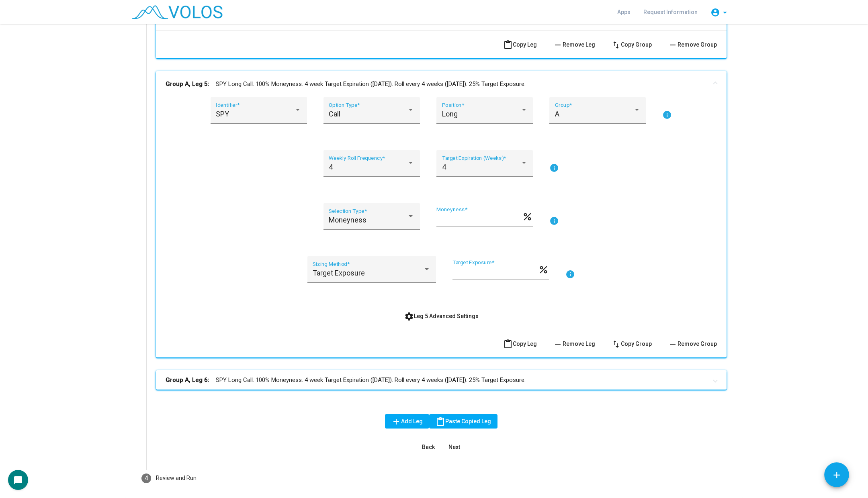
click at [418, 385] on mat-expansion-panel-header "Group A, Leg 6: SPY Long Call. 100% Moneyness. 4 week Target Expiration ([DATE]…" at bounding box center [441, 379] width 570 height 19
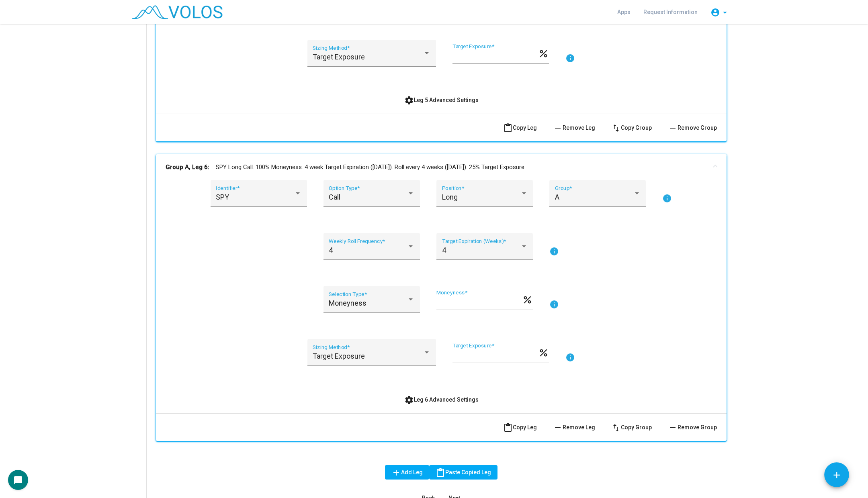
scroll to position [1053, 0]
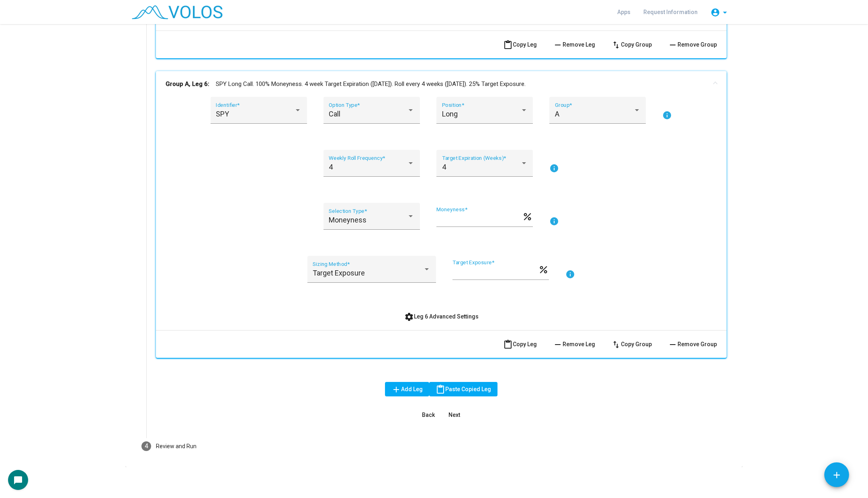
click at [415, 321] on button "settings Leg 6 Advanced Settings" at bounding box center [441, 316] width 87 height 14
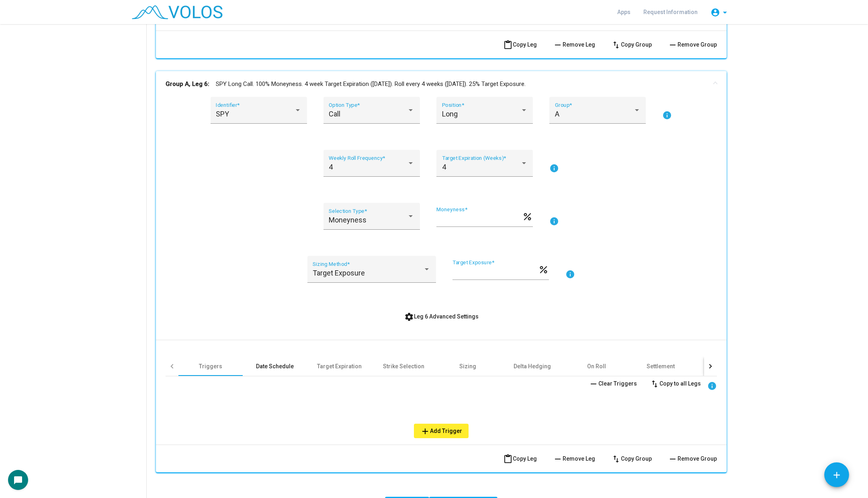
click at [291, 367] on div "Date Schedule" at bounding box center [275, 366] width 38 height 8
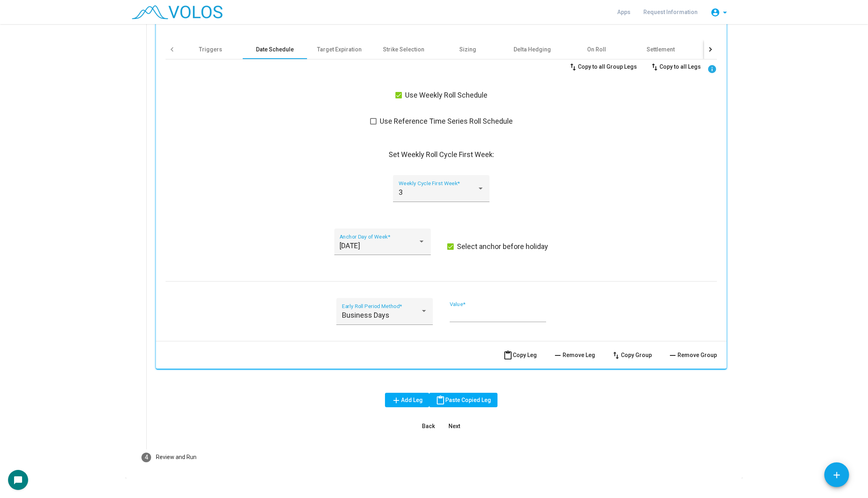
scroll to position [1376, 0]
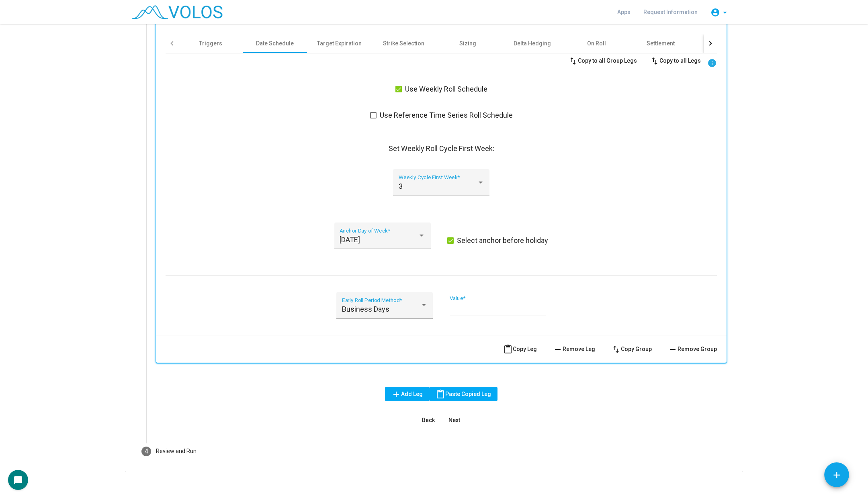
click at [414, 197] on div "3 Weekly Cycle First Week *" at bounding box center [441, 187] width 96 height 37
click at [419, 185] on div "3" at bounding box center [437, 186] width 78 height 8
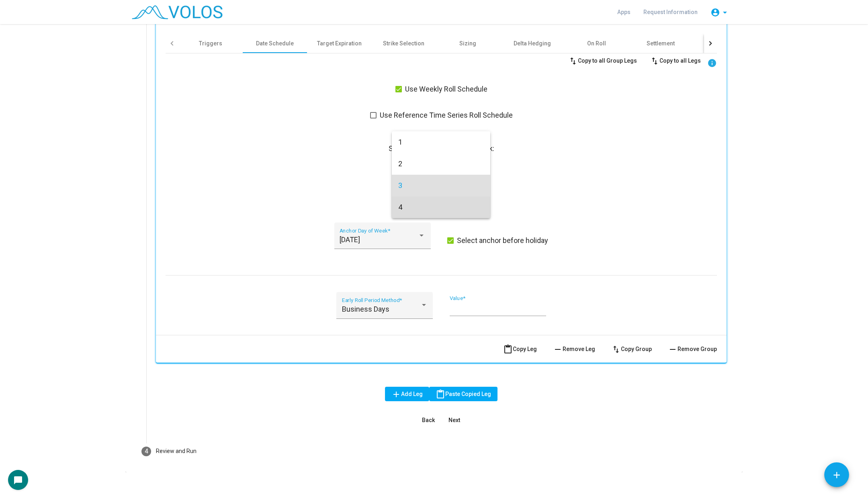
click at [417, 203] on span "4" at bounding box center [441, 207] width 86 height 22
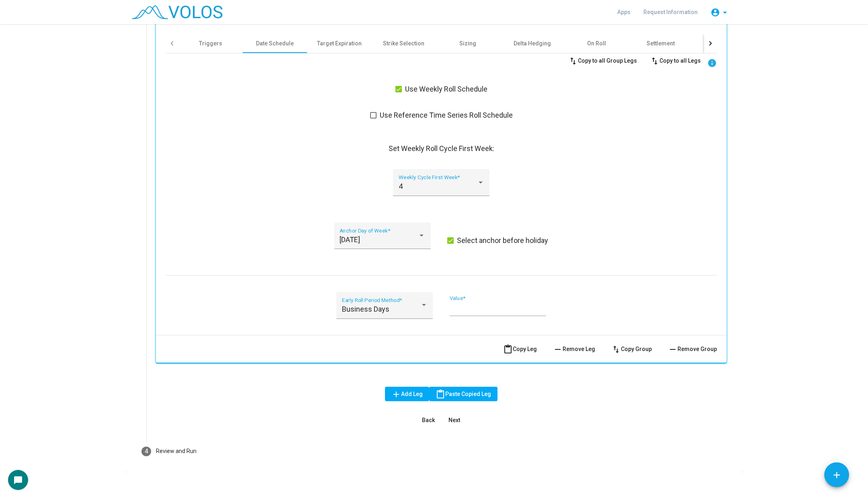
click at [292, 186] on div "4 Weekly Cycle First Week *" at bounding box center [440, 187] width 551 height 37
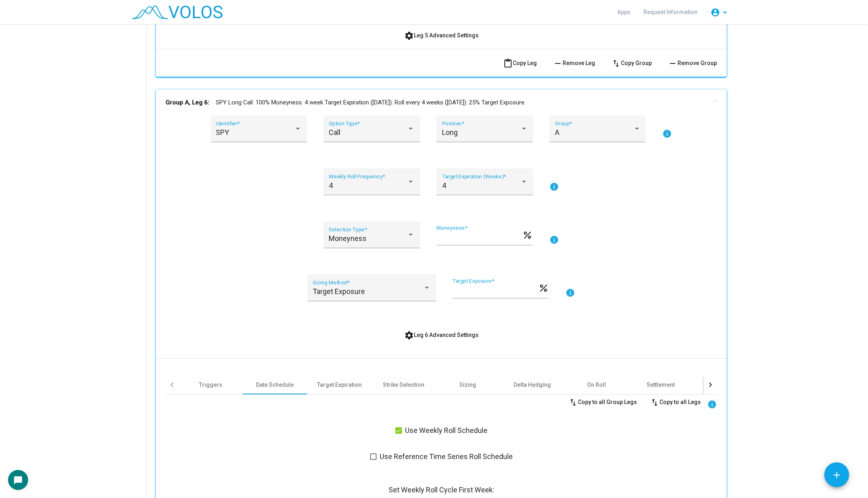
scroll to position [953, 0]
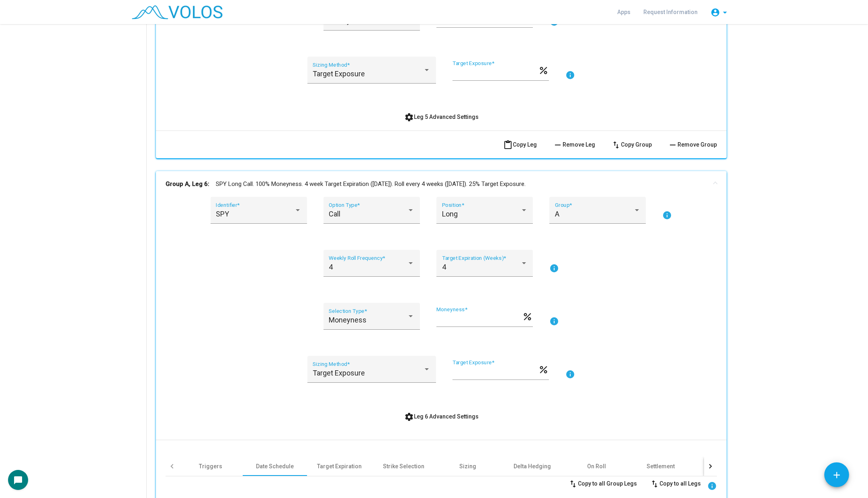
click at [410, 108] on div "SPY Identifier * Call Option Type * Long Position * A Group * info 4 Weekly Rol…" at bounding box center [440, 11] width 551 height 227
click at [410, 114] on mat-icon "settings" at bounding box center [409, 117] width 10 height 10
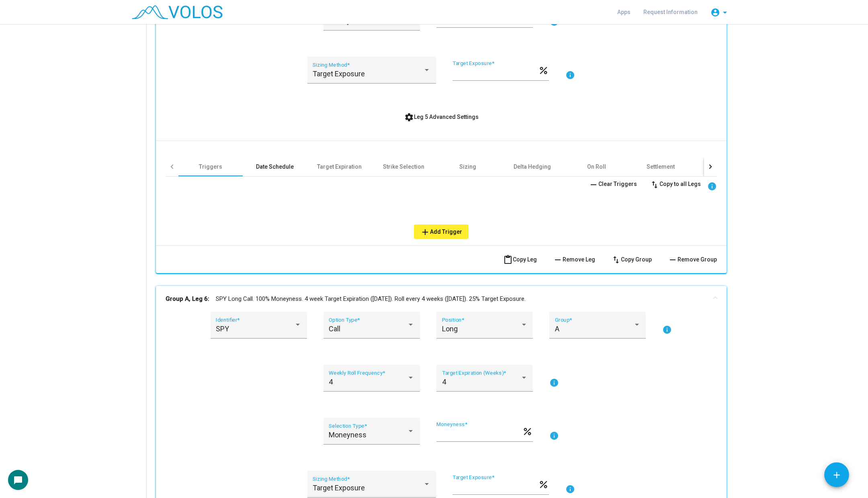
click at [271, 169] on div "Date Schedule" at bounding box center [275, 167] width 38 height 8
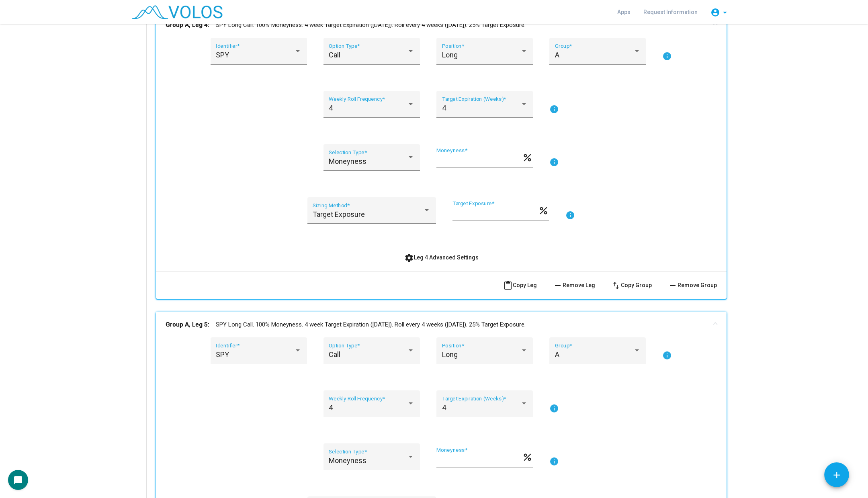
scroll to position [481, 0]
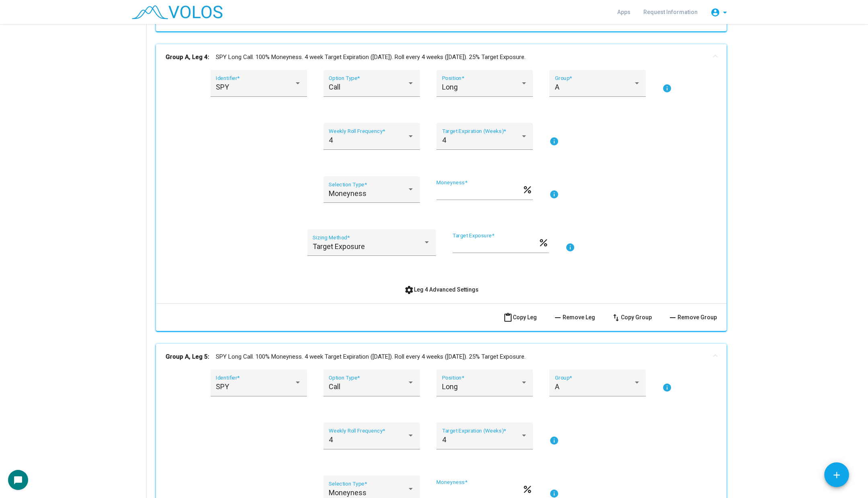
click at [411, 288] on mat-icon "settings" at bounding box center [409, 290] width 10 height 10
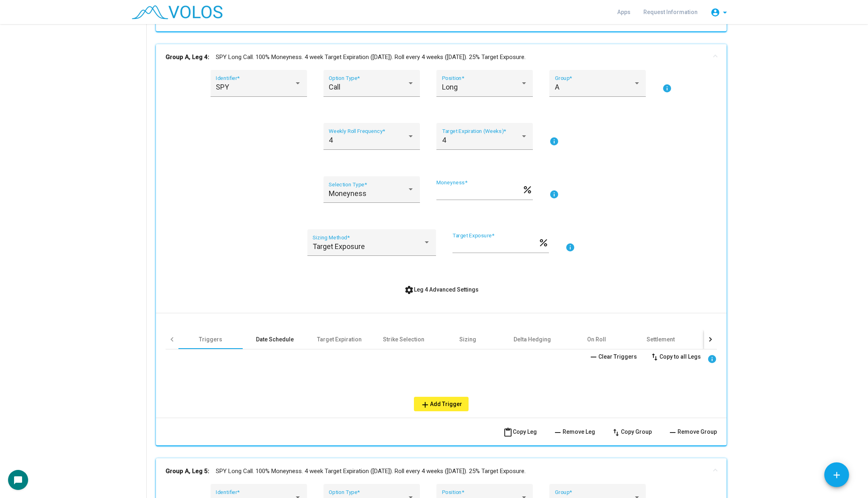
click at [278, 344] on div "Date Schedule" at bounding box center [275, 339] width 64 height 19
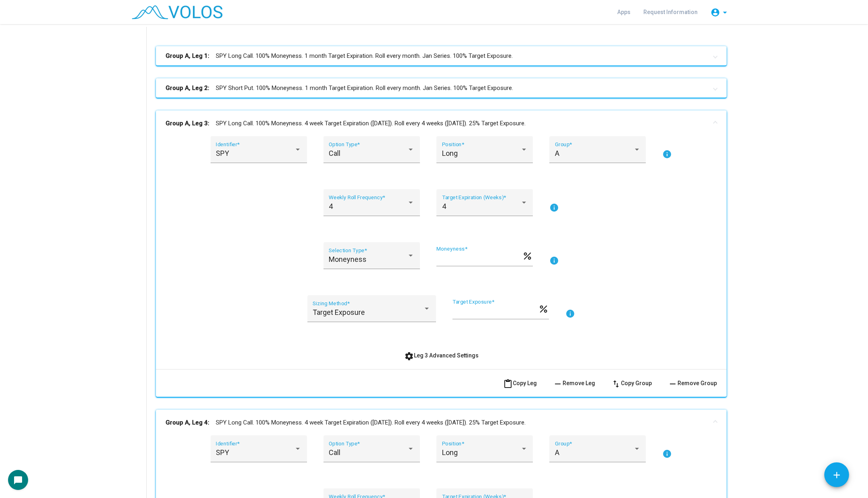
scroll to position [110, 0]
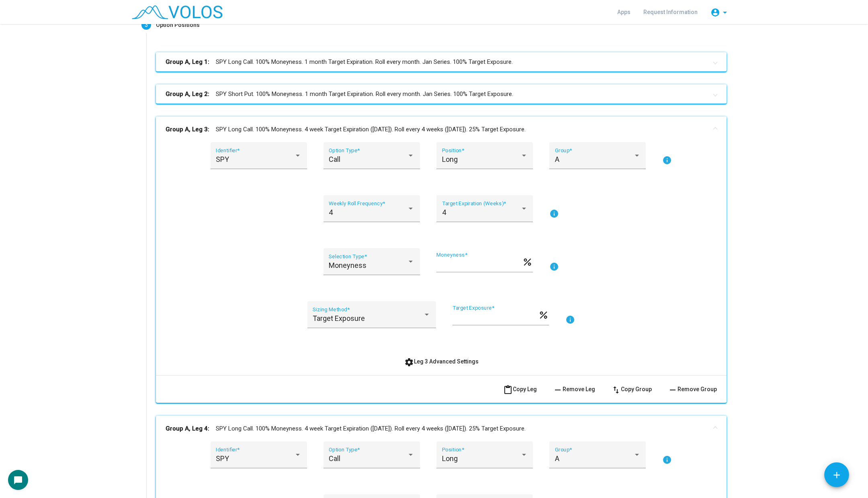
click at [442, 366] on button "settings Leg 3 Advanced Settings" at bounding box center [441, 361] width 87 height 14
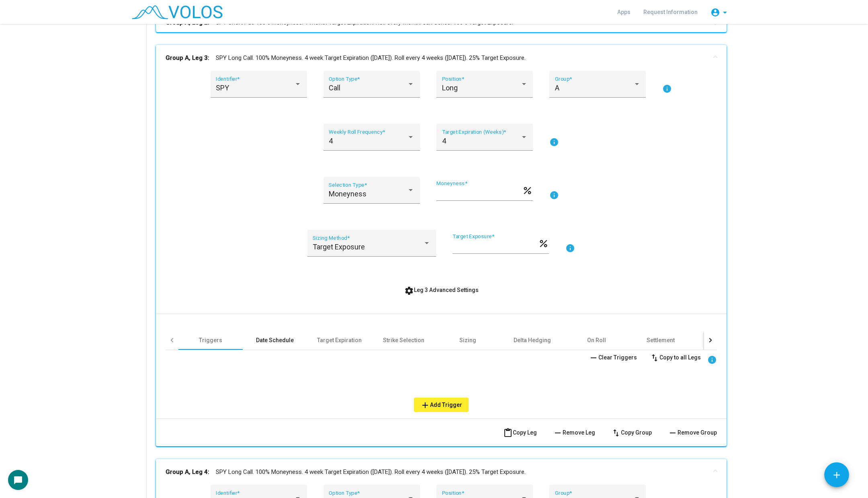
click at [281, 348] on div "Date Schedule" at bounding box center [275, 340] width 64 height 19
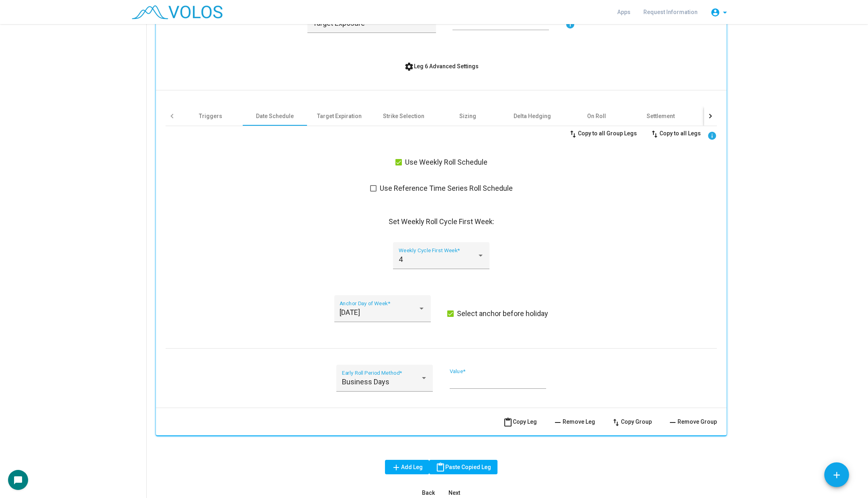
scroll to position [2364, 0]
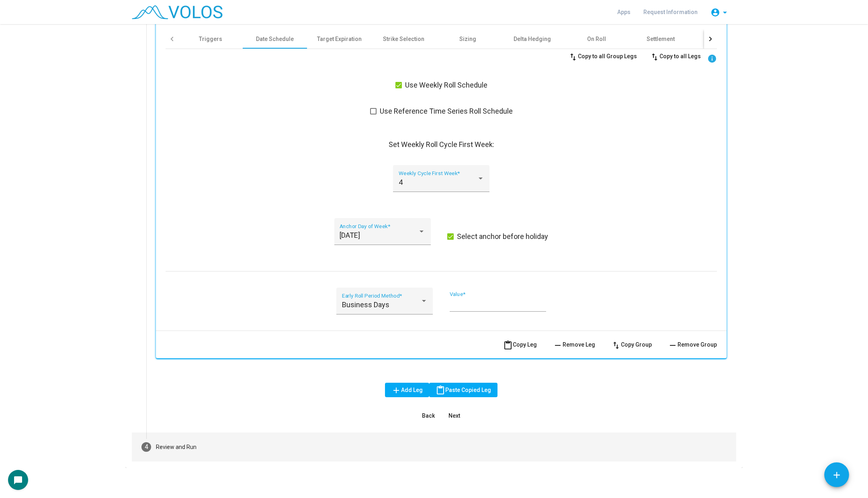
click at [197, 450] on mat-step-header "4 Review and Run" at bounding box center [434, 447] width 604 height 29
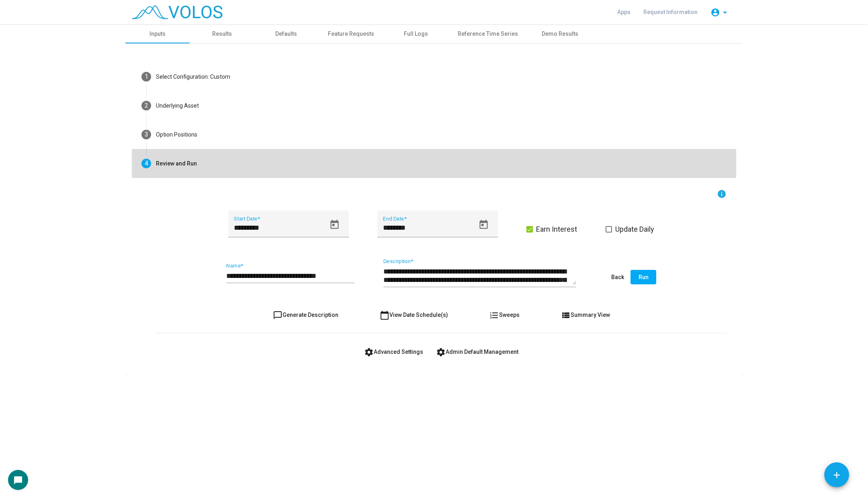
scroll to position [0, 0]
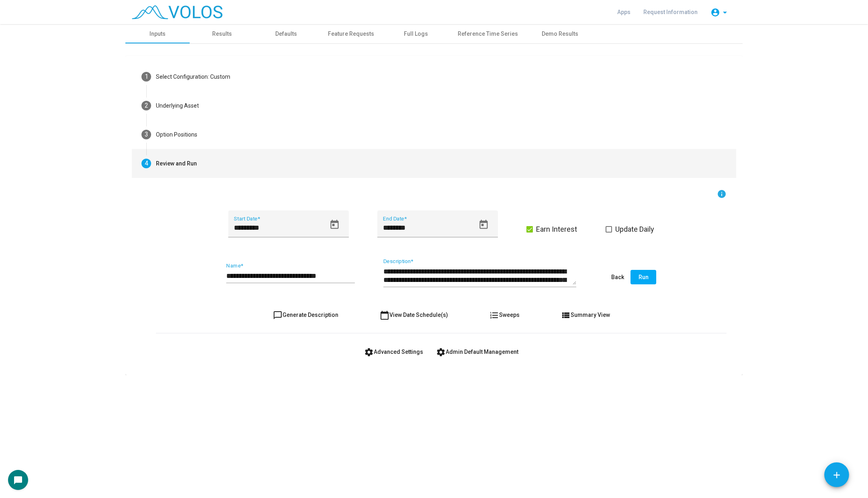
click at [312, 313] on span "chat_bubble_outline Generate Description" at bounding box center [305, 315] width 65 height 6
type textarea "**********"
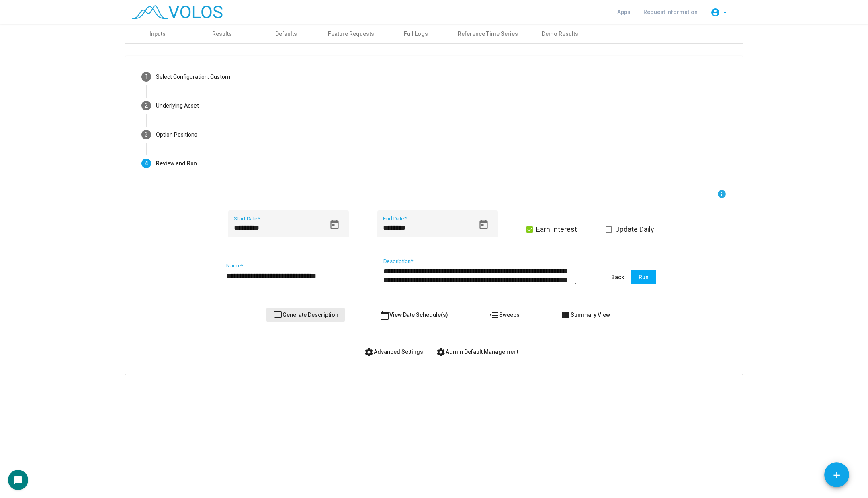
click at [312, 313] on span "chat_bubble_outline Generate Description" at bounding box center [305, 315] width 65 height 6
click at [323, 277] on input "**********" at bounding box center [290, 276] width 129 height 8
click at [337, 277] on input "**********" at bounding box center [290, 276] width 129 height 8
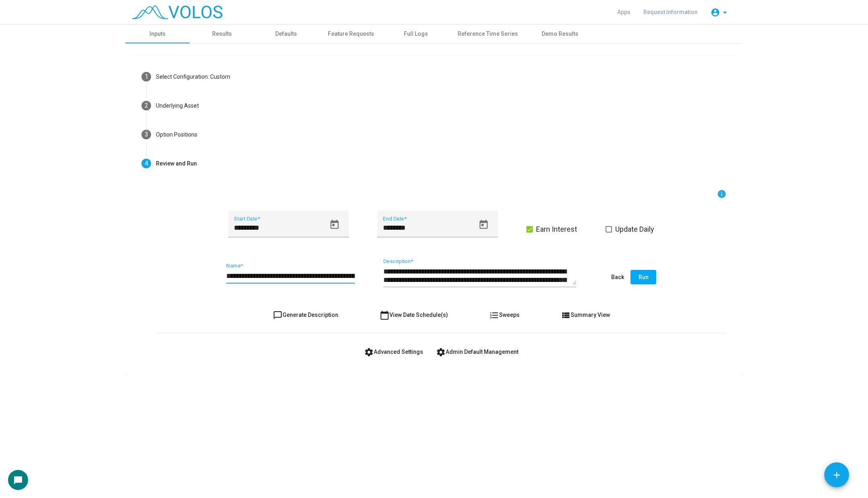
click at [320, 317] on button "chat_bubble_outline Generate Description" at bounding box center [305, 315] width 78 height 14
drag, startPoint x: 327, startPoint y: 278, endPoint x: 374, endPoint y: 278, distance: 47.0
click at [374, 278] on div "**********" at bounding box center [441, 278] width 570 height 38
click at [302, 272] on input "**********" at bounding box center [290, 276] width 129 height 8
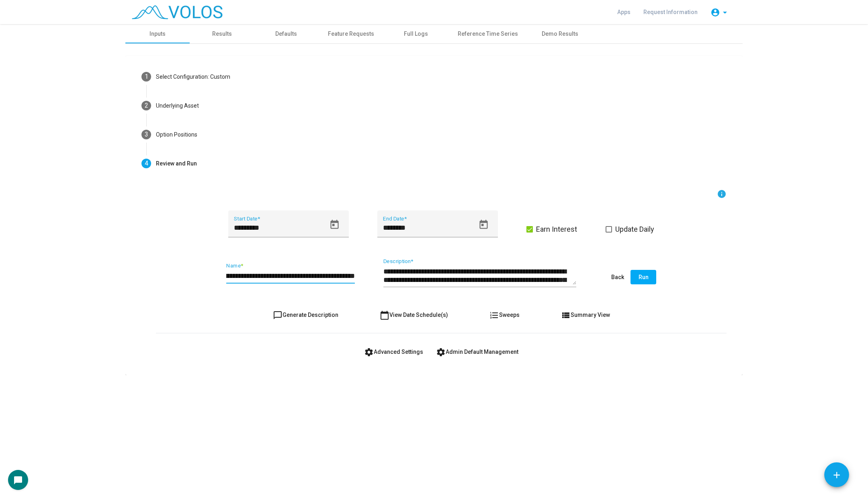
scroll to position [0, 65]
type input "**********"
click at [303, 315] on span "chat_bubble_outline Generate Description" at bounding box center [305, 315] width 65 height 6
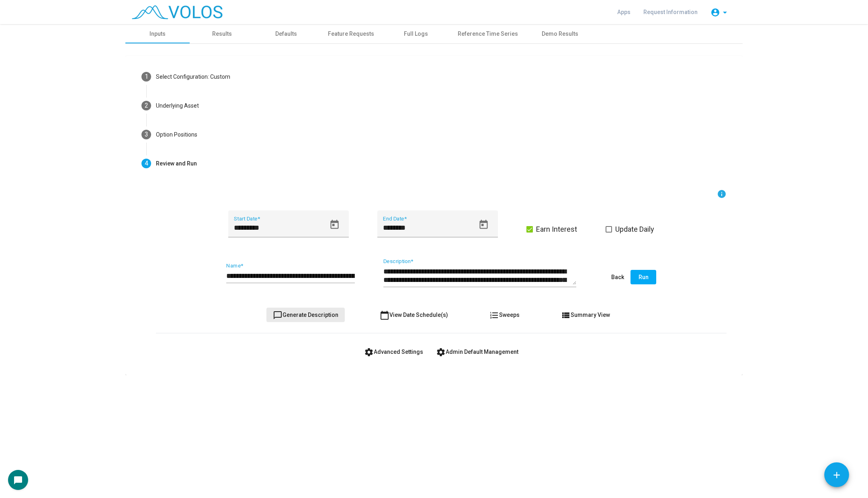
click at [306, 319] on button "chat_bubble_outline Generate Description" at bounding box center [305, 315] width 78 height 14
click at [319, 317] on span "chat_bubble_outline Generate Description" at bounding box center [305, 315] width 65 height 6
click at [648, 280] on button "Run" at bounding box center [643, 277] width 26 height 14
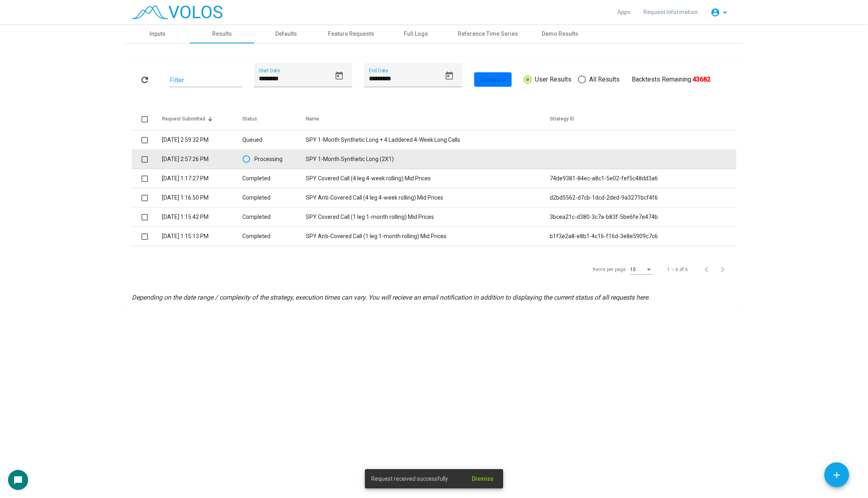
click at [383, 160] on td "SPY 1-Month Synthetic Long (2X1)" at bounding box center [428, 159] width 244 height 19
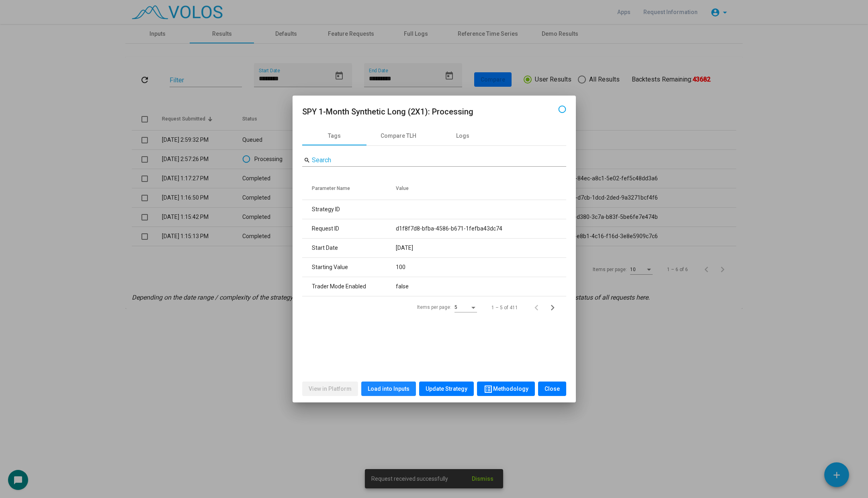
click at [397, 389] on span "Load into Inputs" at bounding box center [389, 389] width 42 height 6
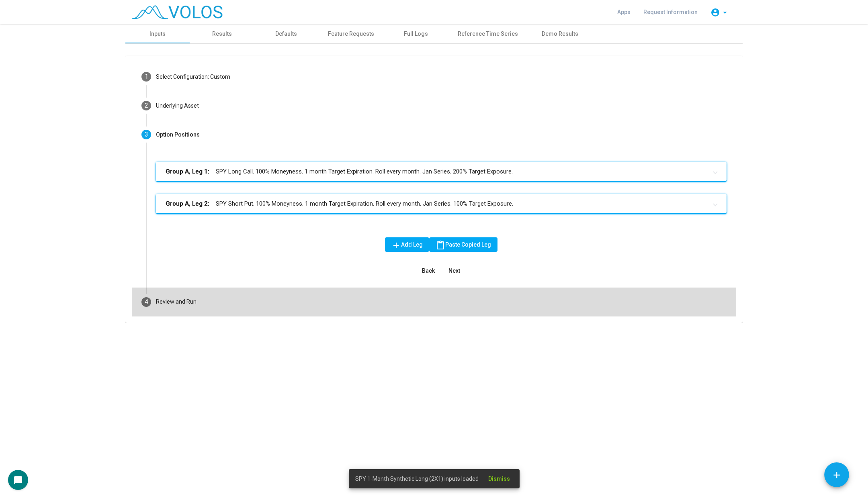
click at [277, 296] on mat-step-header "4 Review and Run" at bounding box center [434, 302] width 604 height 29
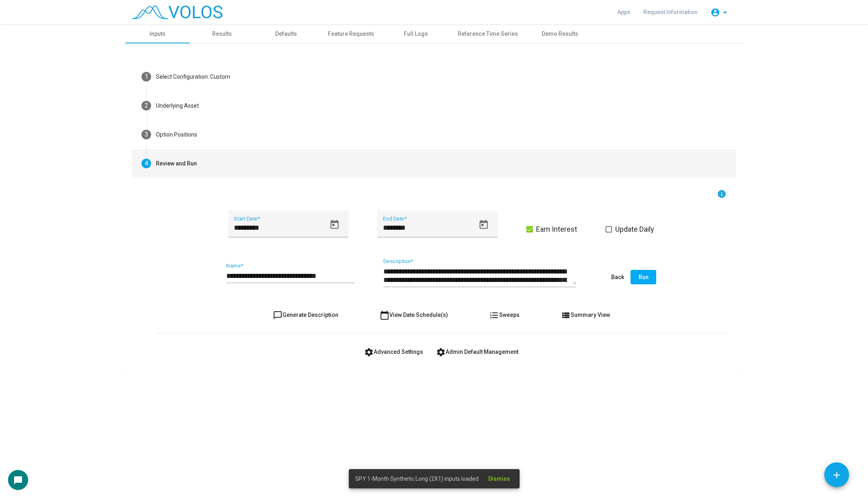
click at [552, 231] on span "Earn Interest" at bounding box center [556, 230] width 41 height 10
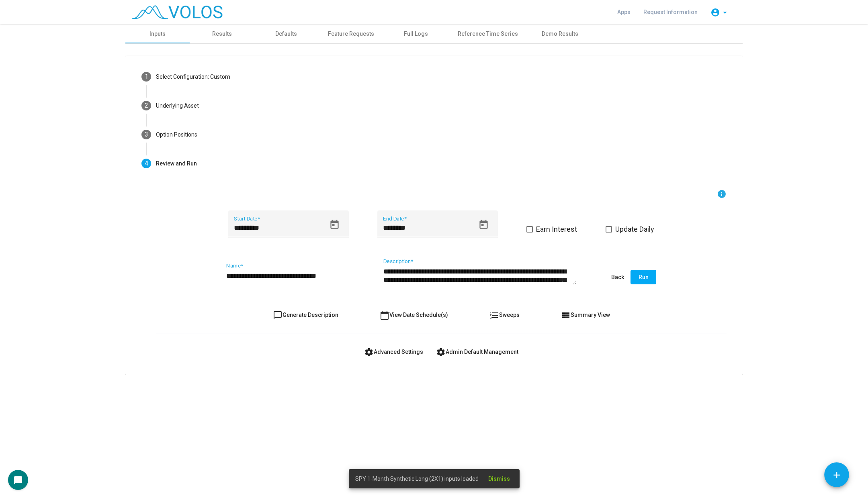
click at [343, 277] on input "**********" at bounding box center [290, 276] width 129 height 8
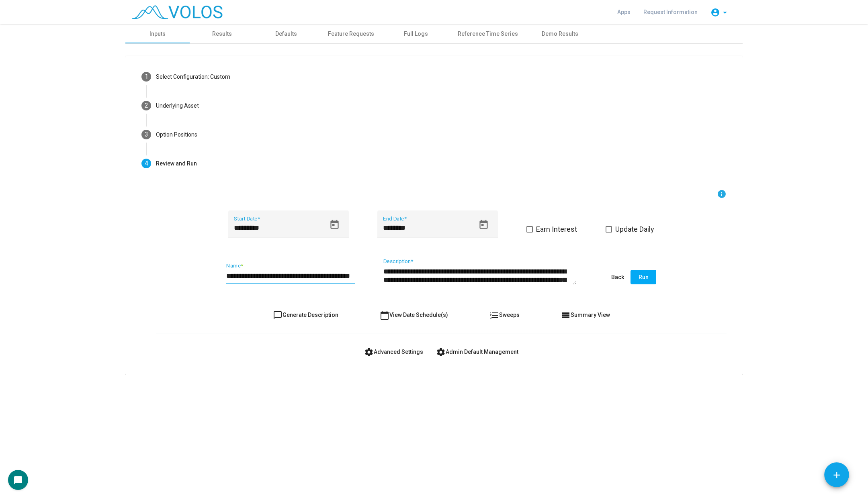
scroll to position [0, 19]
type input "**********"
click at [294, 313] on span "chat_bubble_outline Generate Description" at bounding box center [305, 315] width 65 height 6
type textarea "**********"
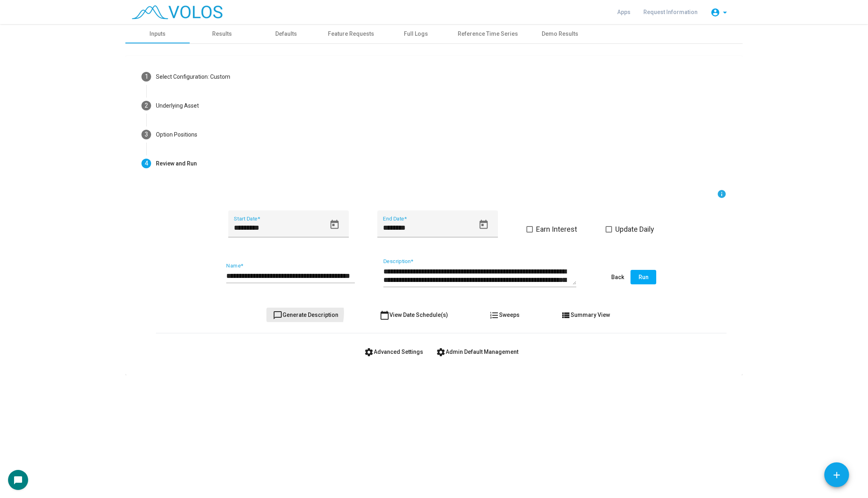
click at [294, 313] on span "chat_bubble_outline Generate Description" at bounding box center [305, 315] width 65 height 6
click at [647, 276] on span "Run" at bounding box center [643, 277] width 10 height 6
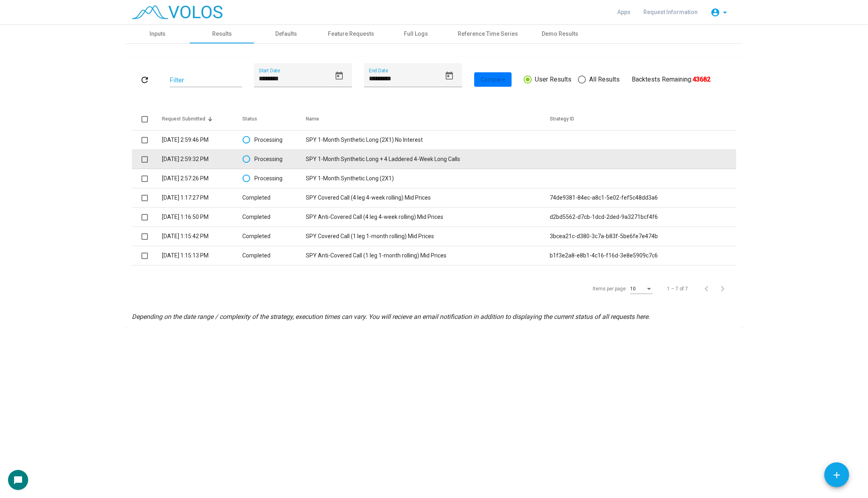
click at [492, 157] on td "SPY 1-Month Synthetic Long + 4 Laddered 4-Week Long Calls" at bounding box center [428, 159] width 244 height 19
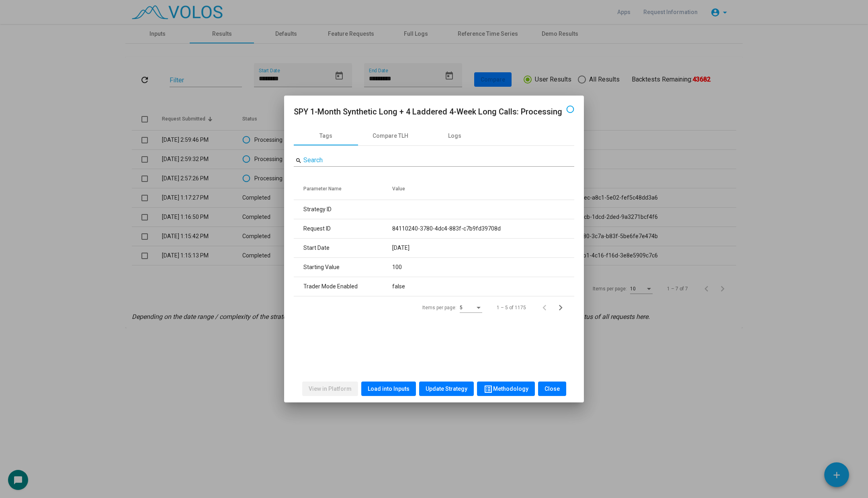
click at [392, 381] on div "View in Platform Load into Inputs Update Strategy list_alt Methodology Close" at bounding box center [434, 388] width 280 height 27
click at [380, 398] on div "View in Platform Load into Inputs Update Strategy list_alt Methodology Close" at bounding box center [434, 388] width 280 height 27
click at [383, 390] on span "Load into Inputs" at bounding box center [389, 389] width 42 height 6
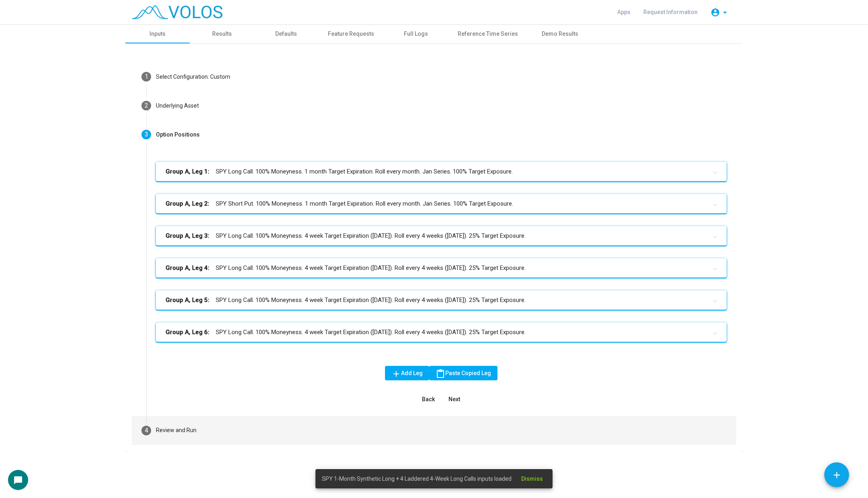
click at [241, 420] on mat-step-header "4 Review and Run" at bounding box center [434, 430] width 604 height 29
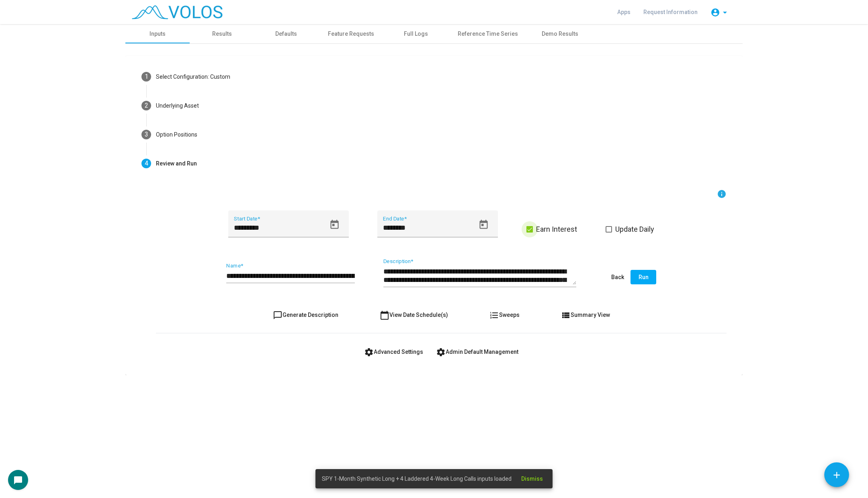
click at [549, 231] on span "Earn Interest" at bounding box center [556, 230] width 41 height 10
drag, startPoint x: 310, startPoint y: 276, endPoint x: 388, endPoint y: 276, distance: 77.5
click at [388, 276] on div "**********" at bounding box center [441, 278] width 570 height 38
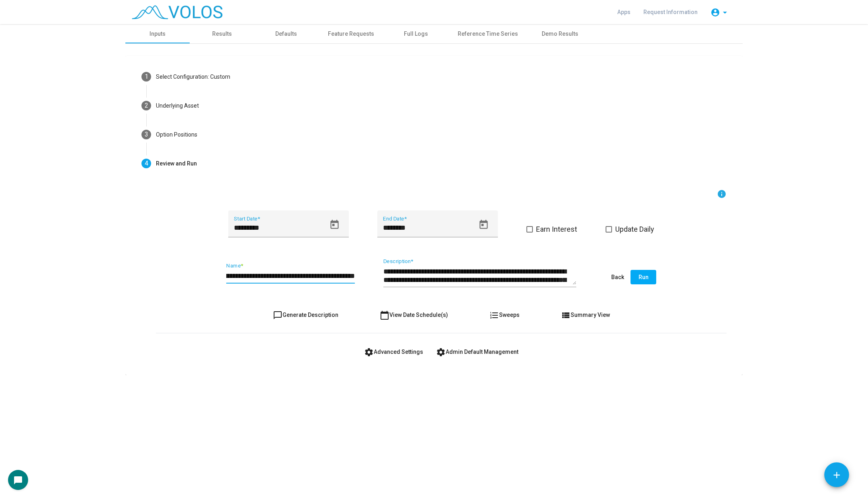
click at [353, 274] on input "**********" at bounding box center [290, 276] width 129 height 8
type input "**********"
click at [318, 317] on span "chat_bubble_outline Generate Description" at bounding box center [305, 315] width 65 height 6
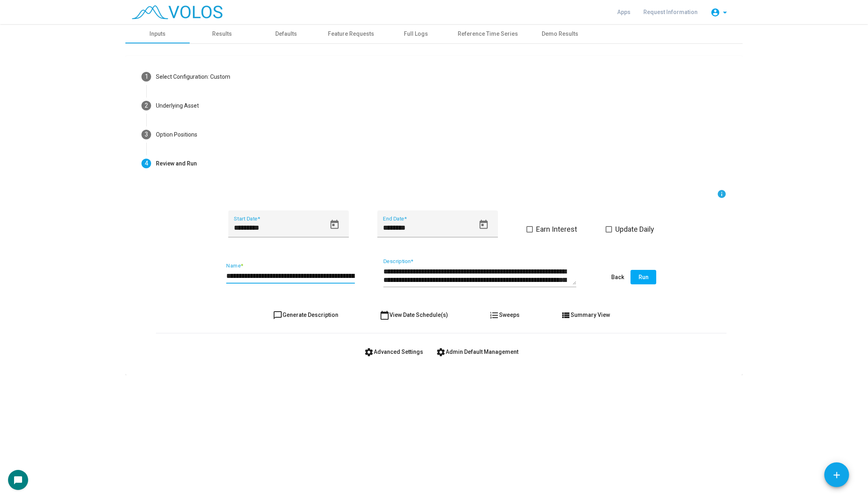
type textarea "**********"
click at [318, 317] on span "chat_bubble_outline Generate Description" at bounding box center [305, 315] width 65 height 6
click at [641, 278] on span "Run" at bounding box center [643, 277] width 10 height 6
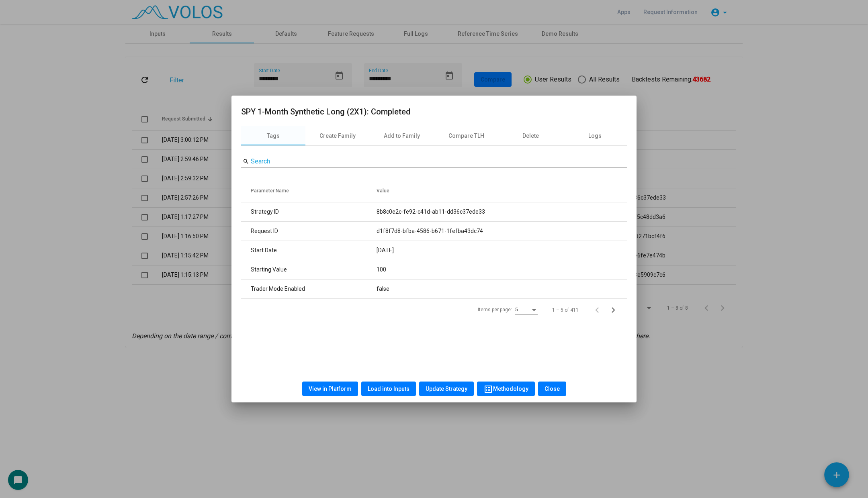
click at [388, 399] on div "View in Platform Load into Inputs Update Strategy list_alt Methodology Close" at bounding box center [434, 388] width 386 height 27
click at [388, 392] on button "Load into Inputs" at bounding box center [388, 389] width 55 height 14
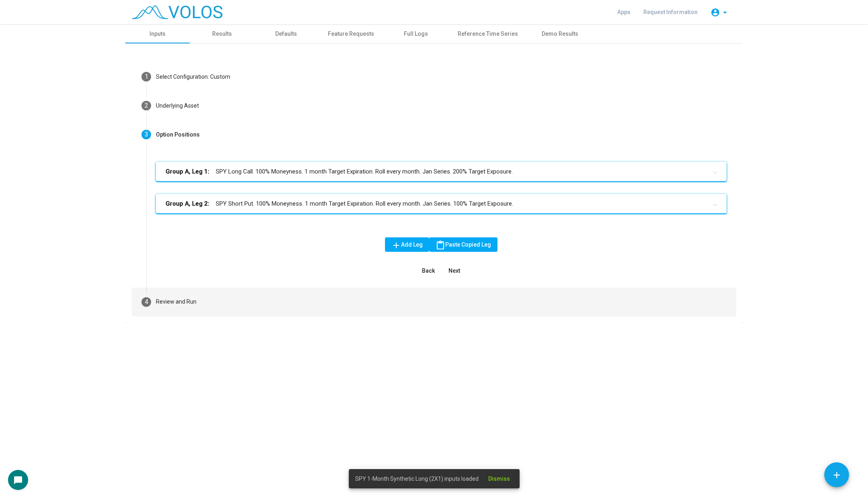
click at [227, 299] on mat-step-header "4 Review and Run" at bounding box center [434, 302] width 604 height 29
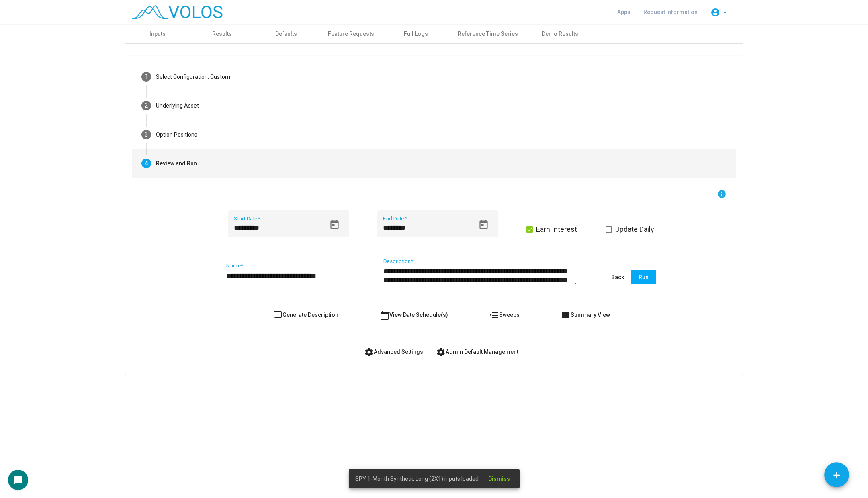
click at [391, 361] on div "**********" at bounding box center [441, 279] width 590 height 180
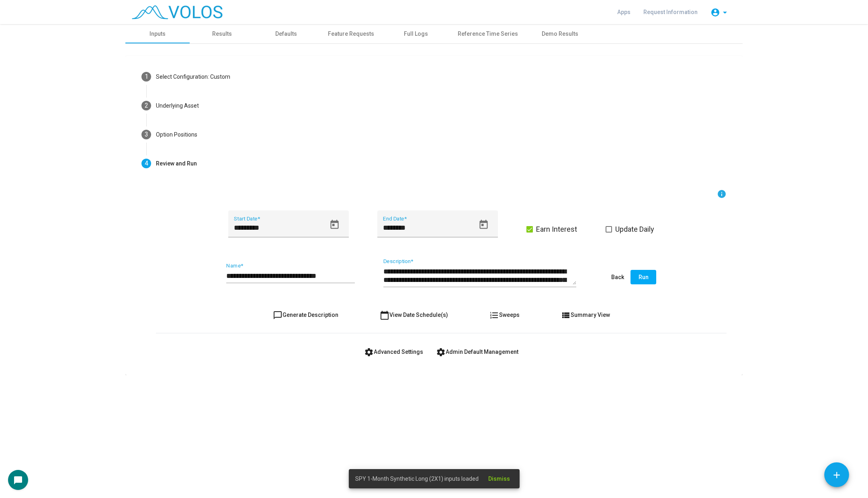
click at [391, 354] on button "settings Advanced Settings" at bounding box center [394, 352] width 72 height 14
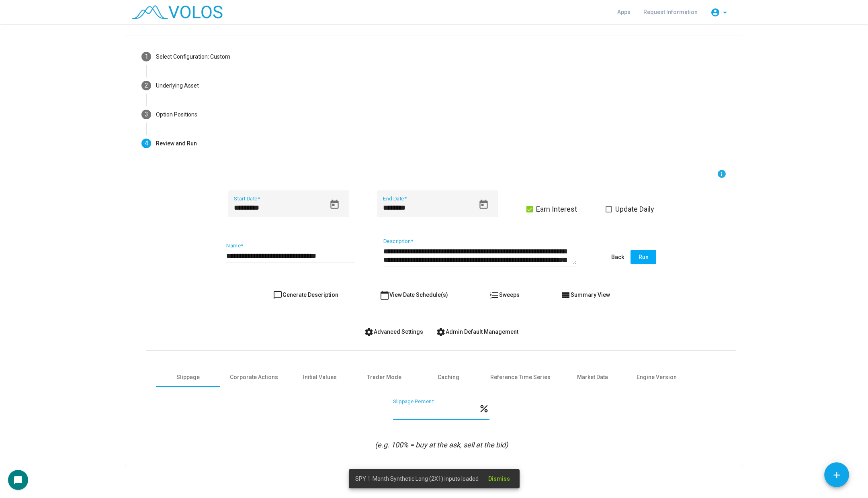
drag, startPoint x: 417, startPoint y: 412, endPoint x: 350, endPoint y: 410, distance: 66.7
click at [350, 410] on div "*** Slippage Percent percent" at bounding box center [441, 414] width 570 height 30
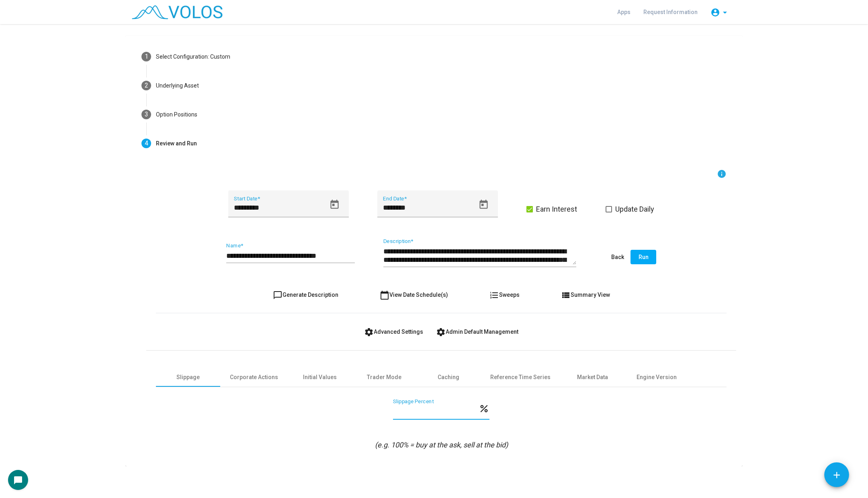
type input "*"
click at [340, 253] on input "**********" at bounding box center [290, 256] width 129 height 8
type input "**********"
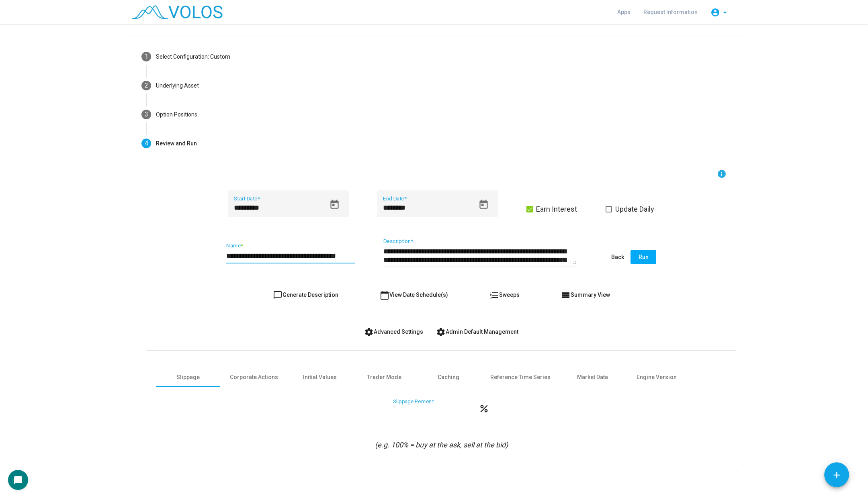
click at [315, 293] on span "chat_bubble_outline Generate Description" at bounding box center [305, 295] width 65 height 6
type textarea "**********"
click at [315, 293] on span "chat_bubble_outline Generate Description" at bounding box center [305, 295] width 65 height 6
click at [646, 256] on span "Run" at bounding box center [643, 257] width 10 height 6
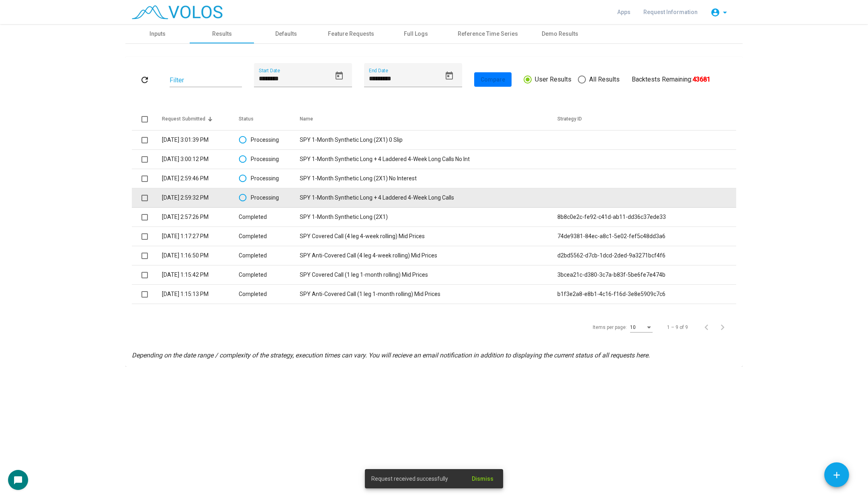
click at [390, 195] on td "SPY 1-Month Synthetic Long + 4 Laddered 4-Week Long Calls" at bounding box center [428, 197] width 257 height 19
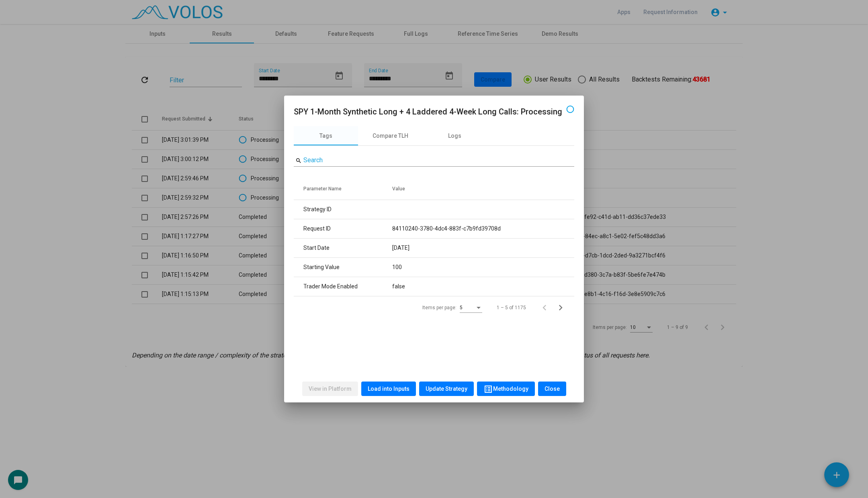
click at [390, 379] on div "View in Platform Load into Inputs Update Strategy list_alt Methodology Close" at bounding box center [434, 388] width 280 height 27
click at [390, 388] on span "Load into Inputs" at bounding box center [389, 389] width 42 height 6
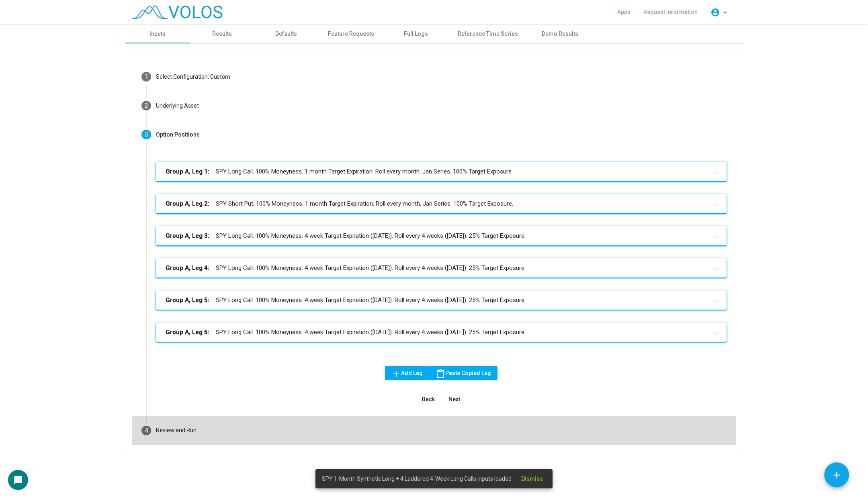
click at [212, 427] on mat-step-header "4 Review and Run" at bounding box center [434, 430] width 604 height 29
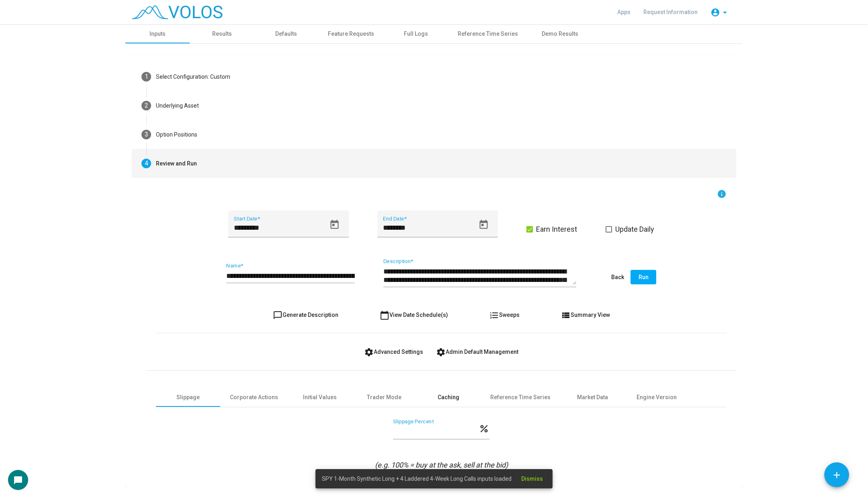
click at [446, 404] on div "Caching" at bounding box center [448, 397] width 64 height 19
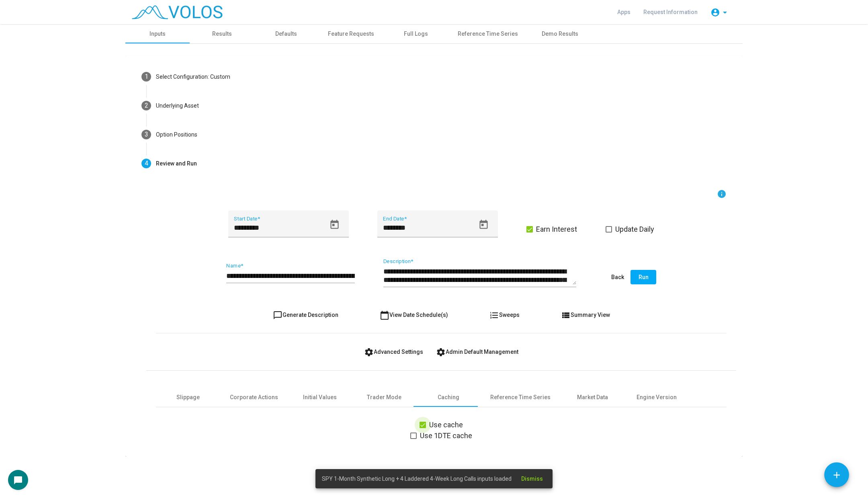
click at [431, 424] on span "Use cache" at bounding box center [446, 425] width 34 height 10
click at [543, 229] on span "Earn Interest" at bounding box center [556, 230] width 41 height 10
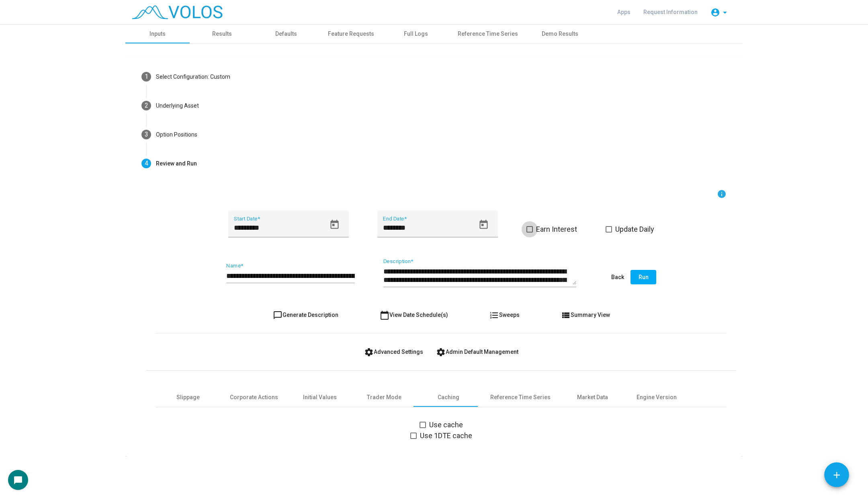
click at [536, 233] on span "Earn Interest" at bounding box center [556, 230] width 41 height 10
click at [185, 398] on div "Slippage" at bounding box center [187, 397] width 23 height 8
drag, startPoint x: 405, startPoint y: 433, endPoint x: 351, endPoint y: 433, distance: 54.6
click at [351, 433] on div "*** Slippage Percent percent" at bounding box center [441, 434] width 570 height 30
type input "*"
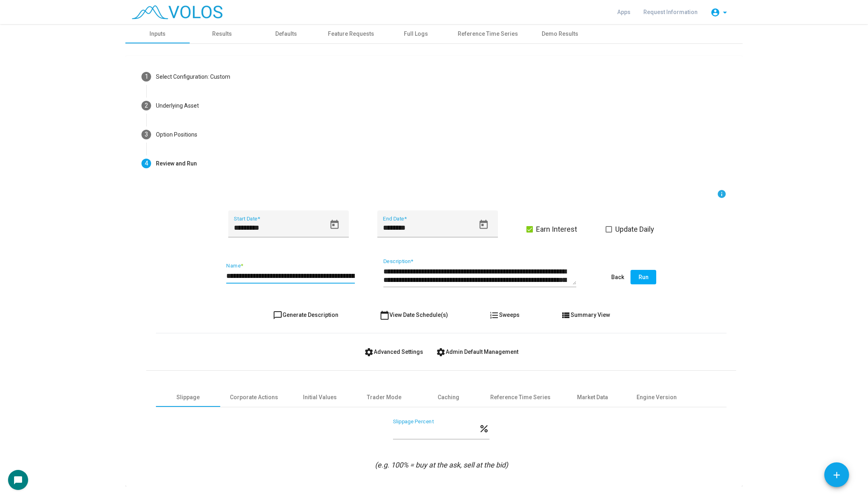
drag, startPoint x: 341, startPoint y: 278, endPoint x: 374, endPoint y: 278, distance: 33.3
click at [374, 278] on div "**********" at bounding box center [441, 278] width 570 height 38
click at [338, 283] on div "**********" at bounding box center [290, 278] width 129 height 30
drag, startPoint x: 335, startPoint y: 276, endPoint x: 360, endPoint y: 276, distance: 24.5
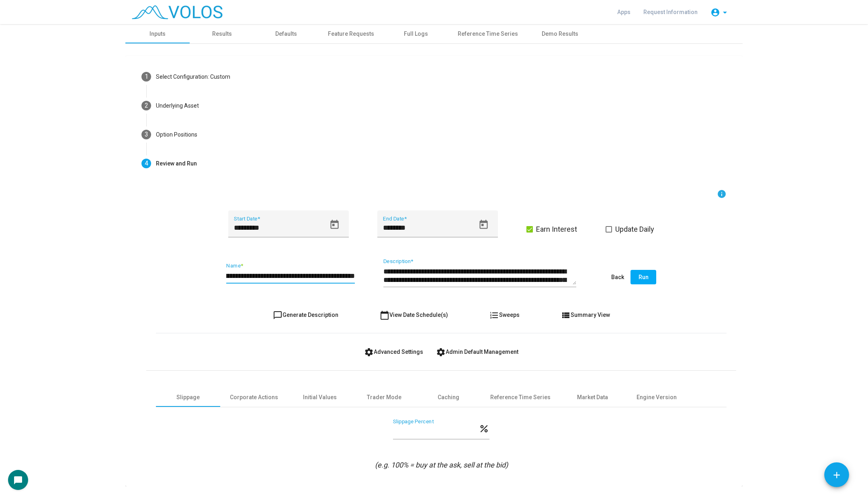
click at [360, 276] on div "**********" at bounding box center [441, 278] width 570 height 38
click at [354, 274] on input "**********" at bounding box center [290, 276] width 129 height 8
type input "**********"
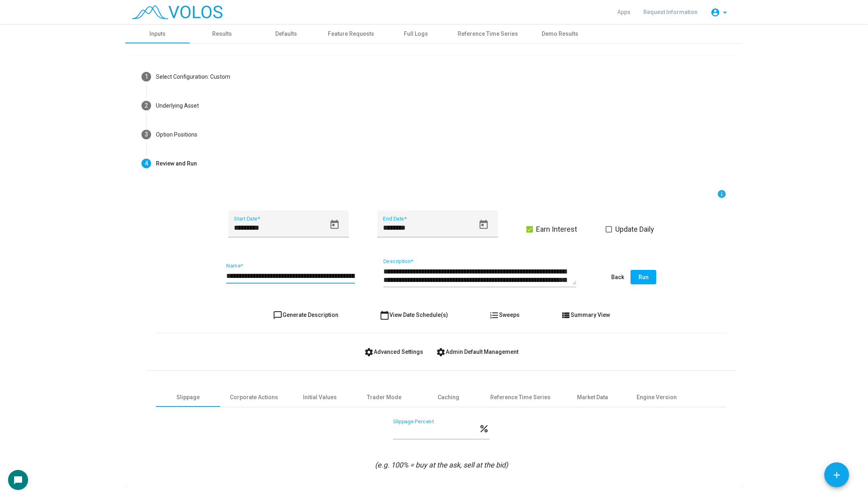
click at [650, 276] on button "Run" at bounding box center [643, 277] width 26 height 14
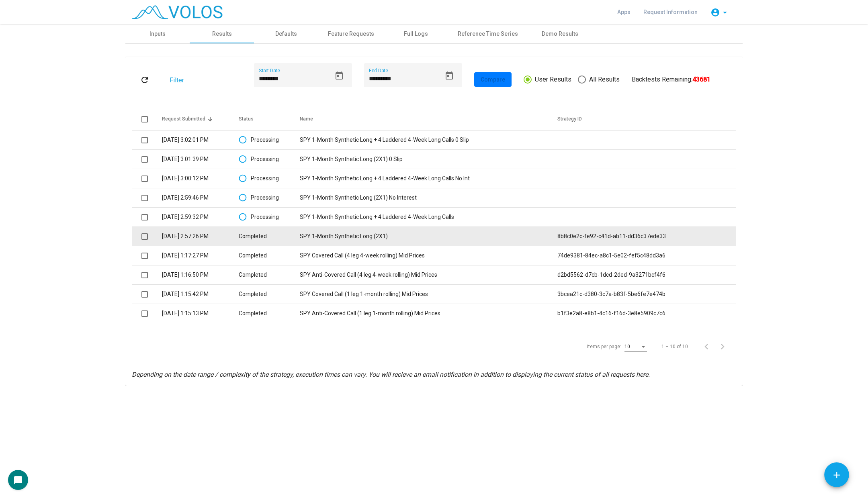
click at [339, 238] on td "SPY 1-Month Synthetic Long (2X1)" at bounding box center [428, 236] width 257 height 19
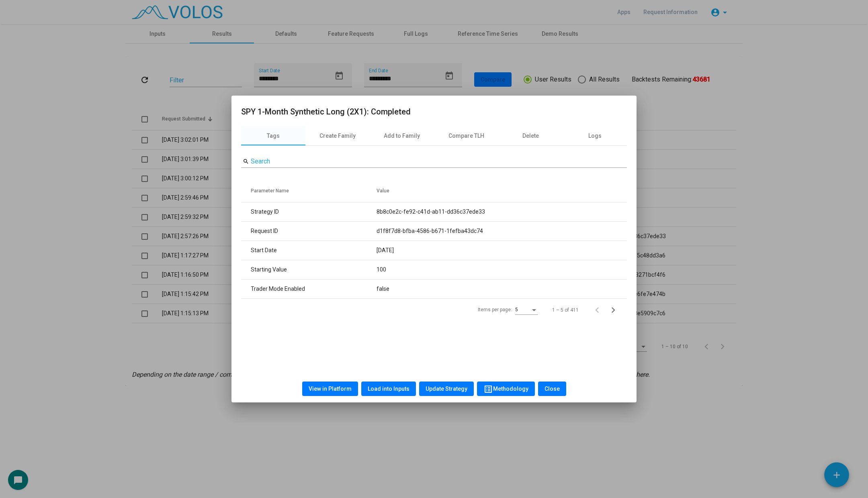
click at [222, 397] on div at bounding box center [434, 249] width 868 height 498
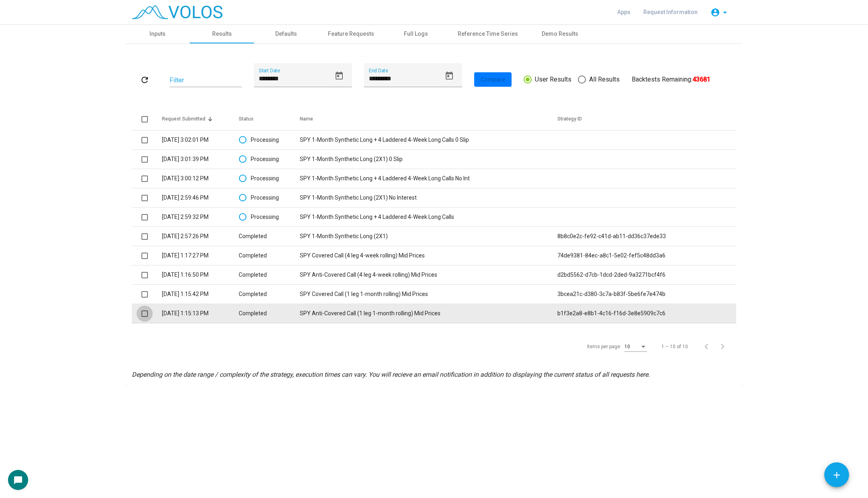
click at [145, 316] on span at bounding box center [144, 314] width 6 height 6
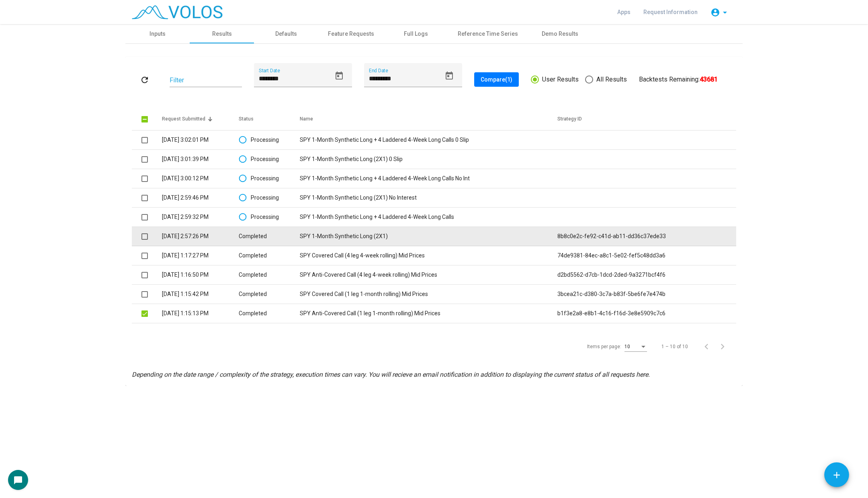
click at [146, 235] on span at bounding box center [144, 236] width 6 height 6
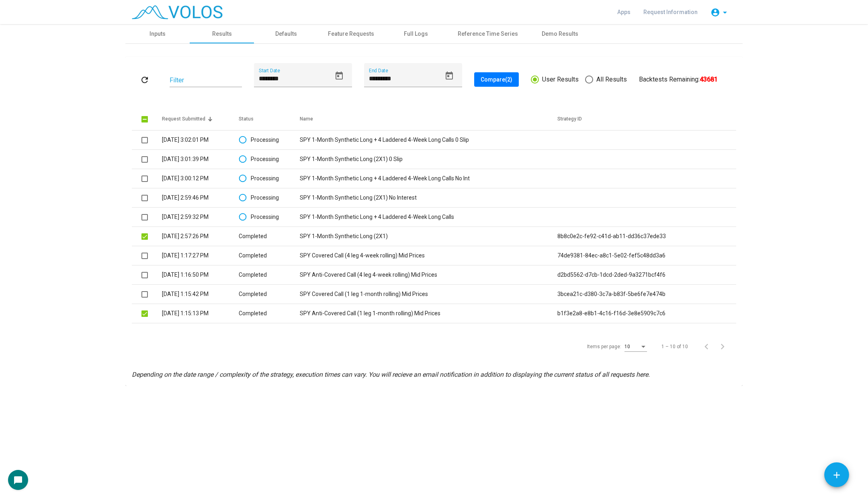
click at [490, 82] on button "Compare (2)" at bounding box center [496, 79] width 45 height 14
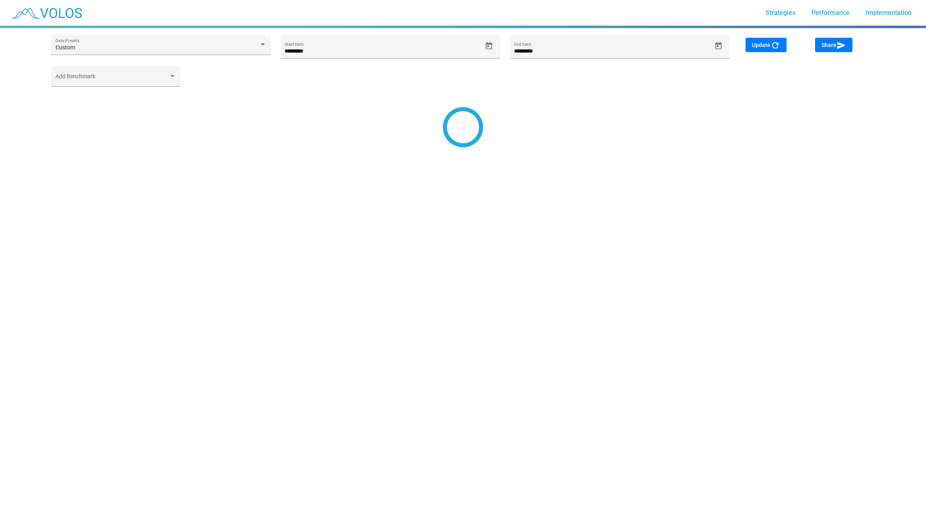
type input "*********"
type input "********"
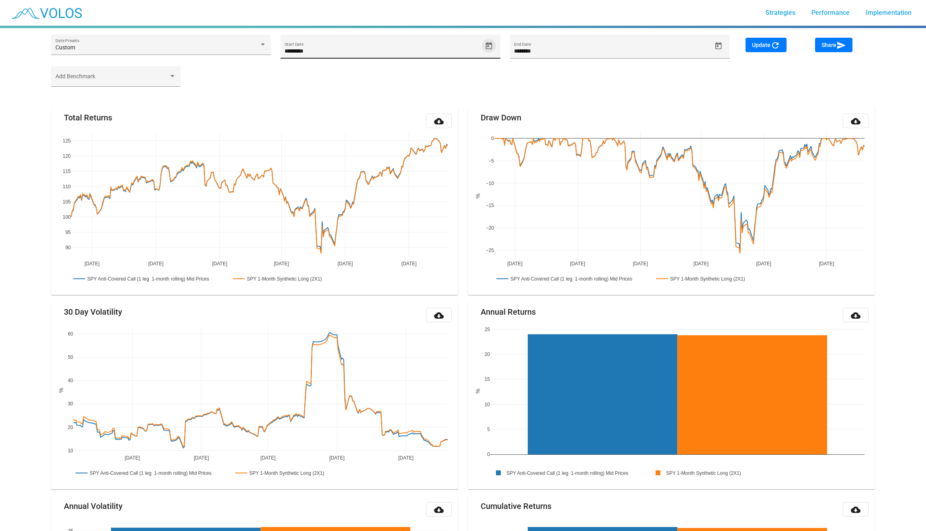
click at [489, 40] on button "Open calendar" at bounding box center [489, 46] width 14 height 14
click at [299, 71] on button "[DATE]" at bounding box center [300, 75] width 36 height 16
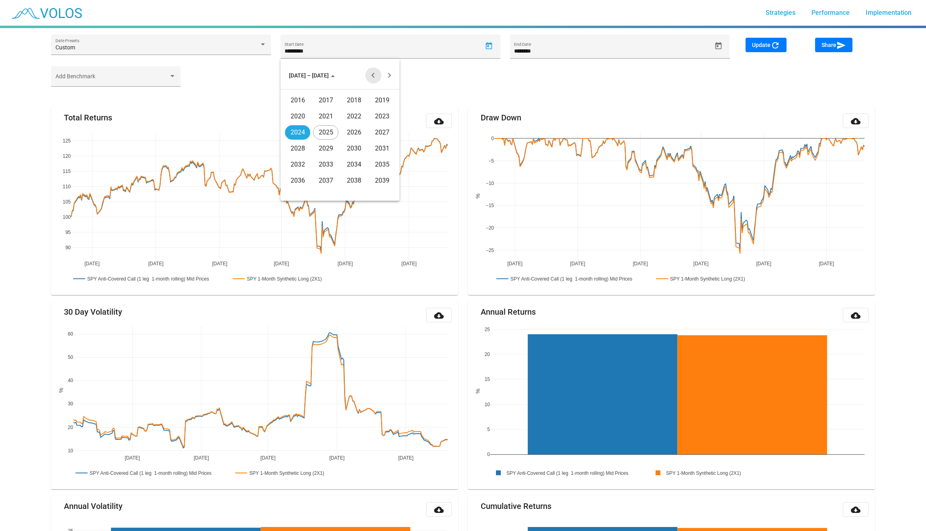
click at [368, 72] on button "Previous 20 years" at bounding box center [373, 75] width 16 height 16
click at [303, 149] on div "2004" at bounding box center [297, 148] width 25 height 14
click at [303, 139] on div "MAY" at bounding box center [297, 132] width 25 height 14
click at [303, 139] on div "10" at bounding box center [307, 144] width 14 height 14
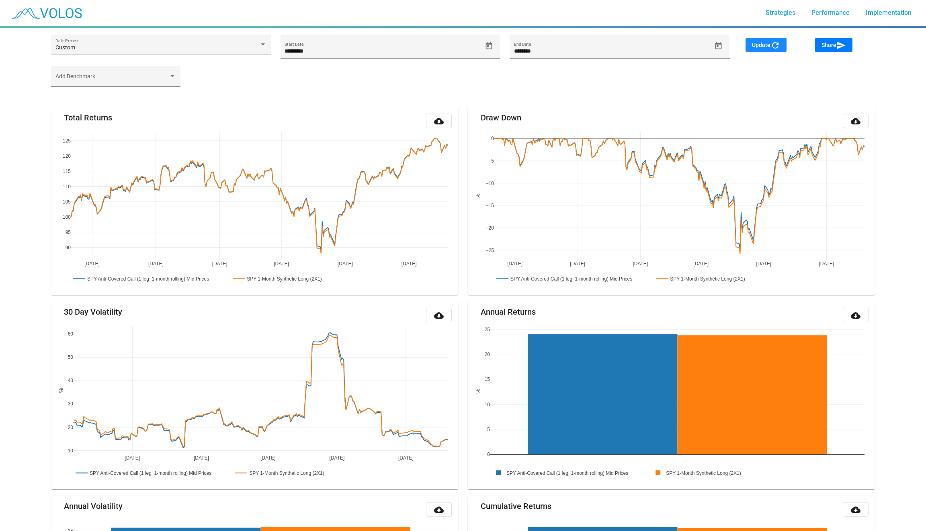
click at [755, 41] on button "Update refresh" at bounding box center [765, 45] width 41 height 14
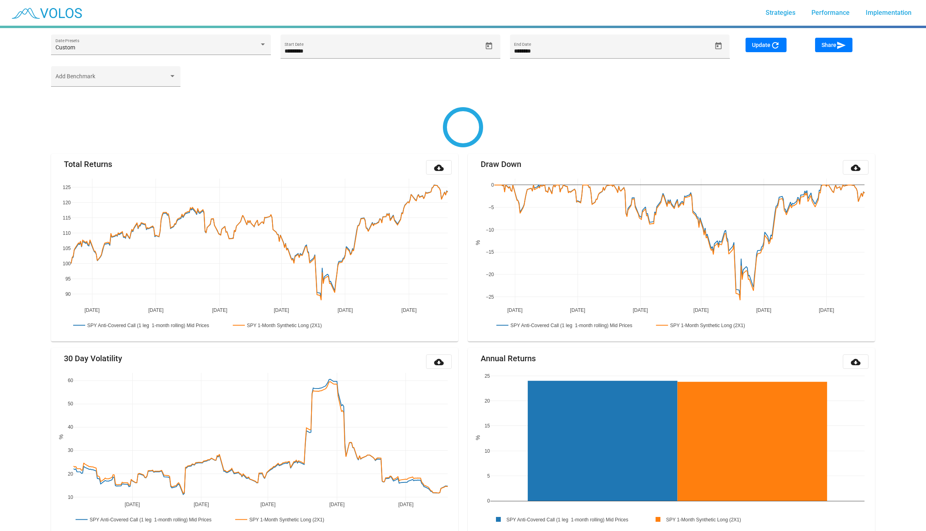
type input "*********"
